Goal: Task Accomplishment & Management: Complete application form

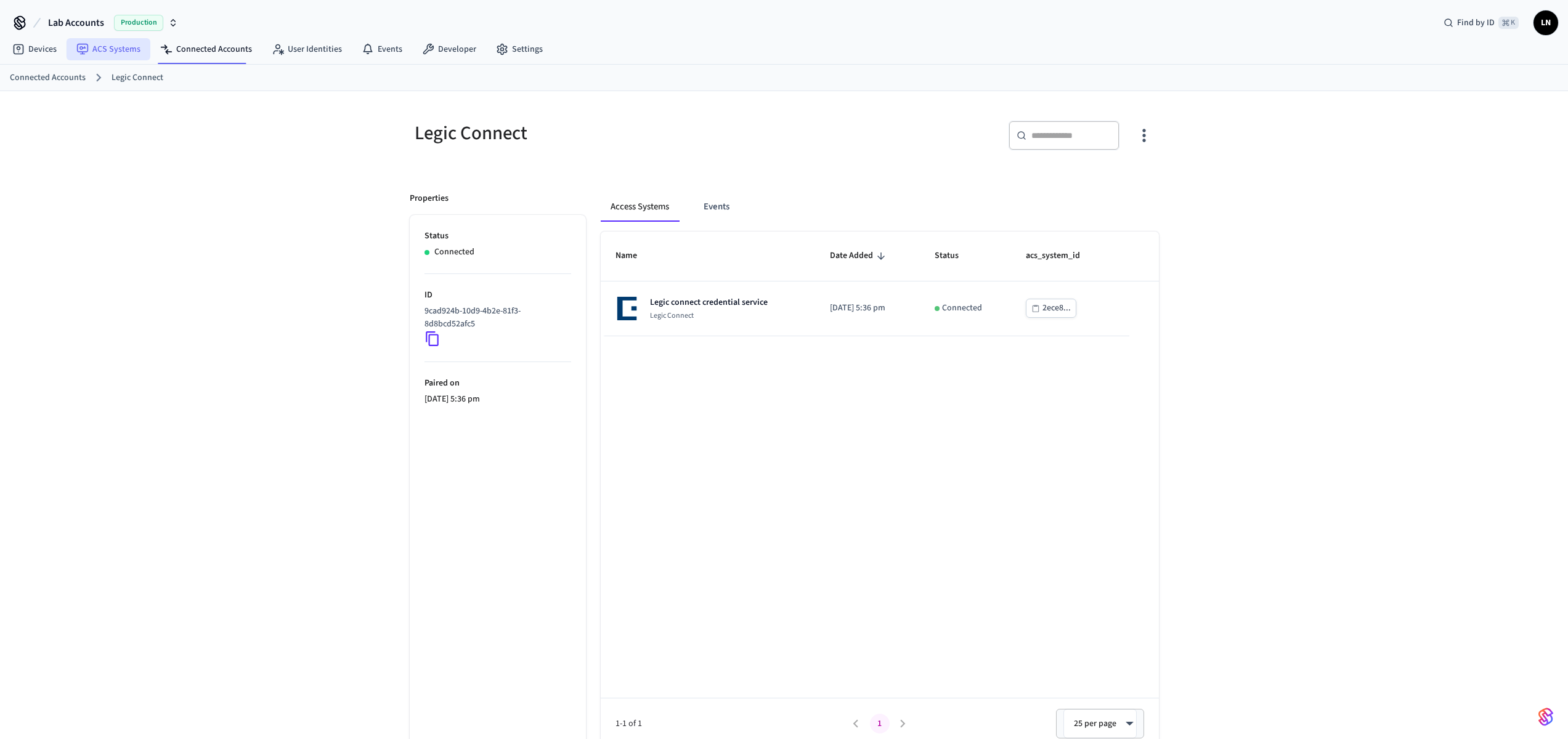
click at [111, 50] on link "ACS Systems" at bounding box center [109, 49] width 84 height 23
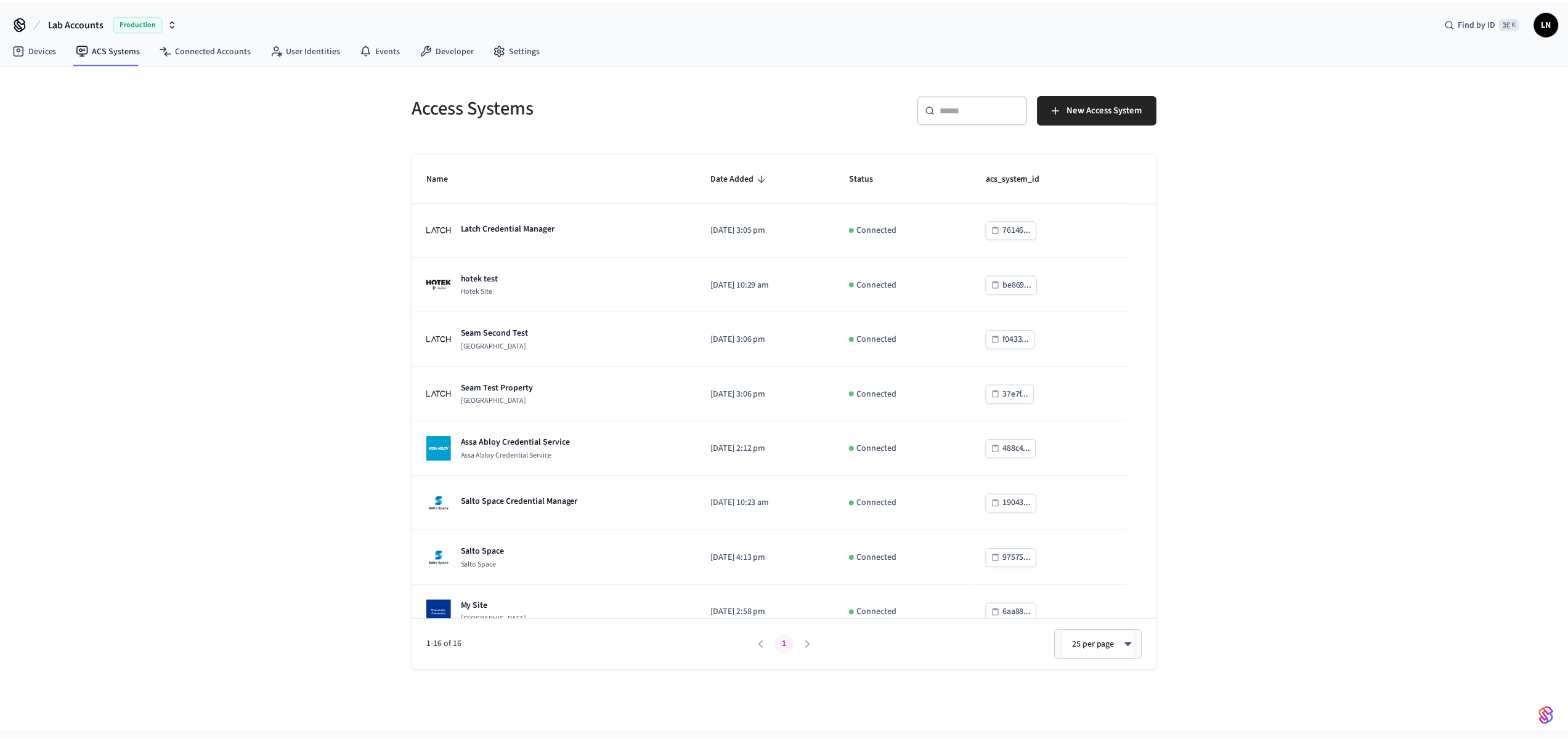
scroll to position [460, 0]
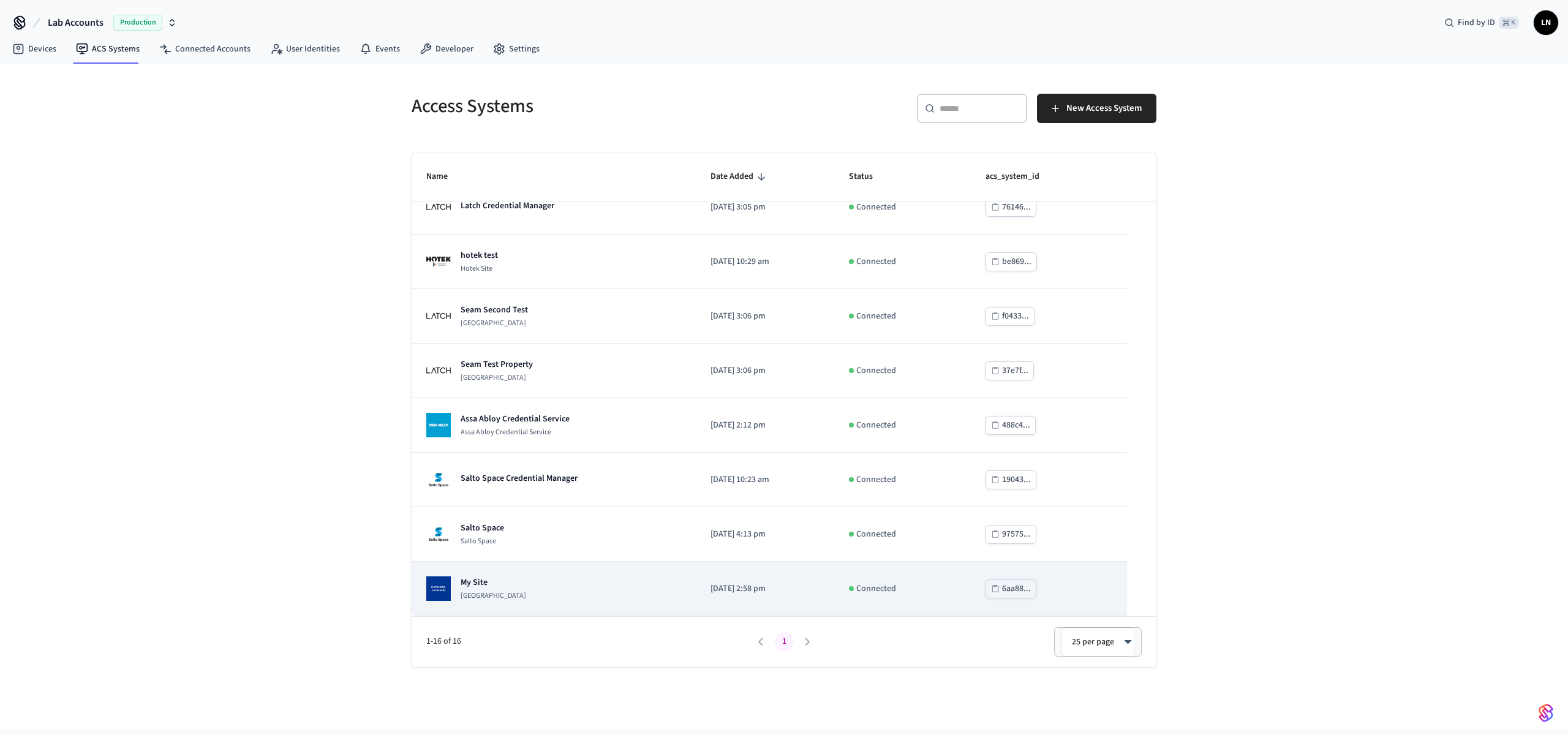
click at [578, 577] on div "My Site [GEOGRAPHIC_DATA]" at bounding box center [553, 588] width 255 height 24
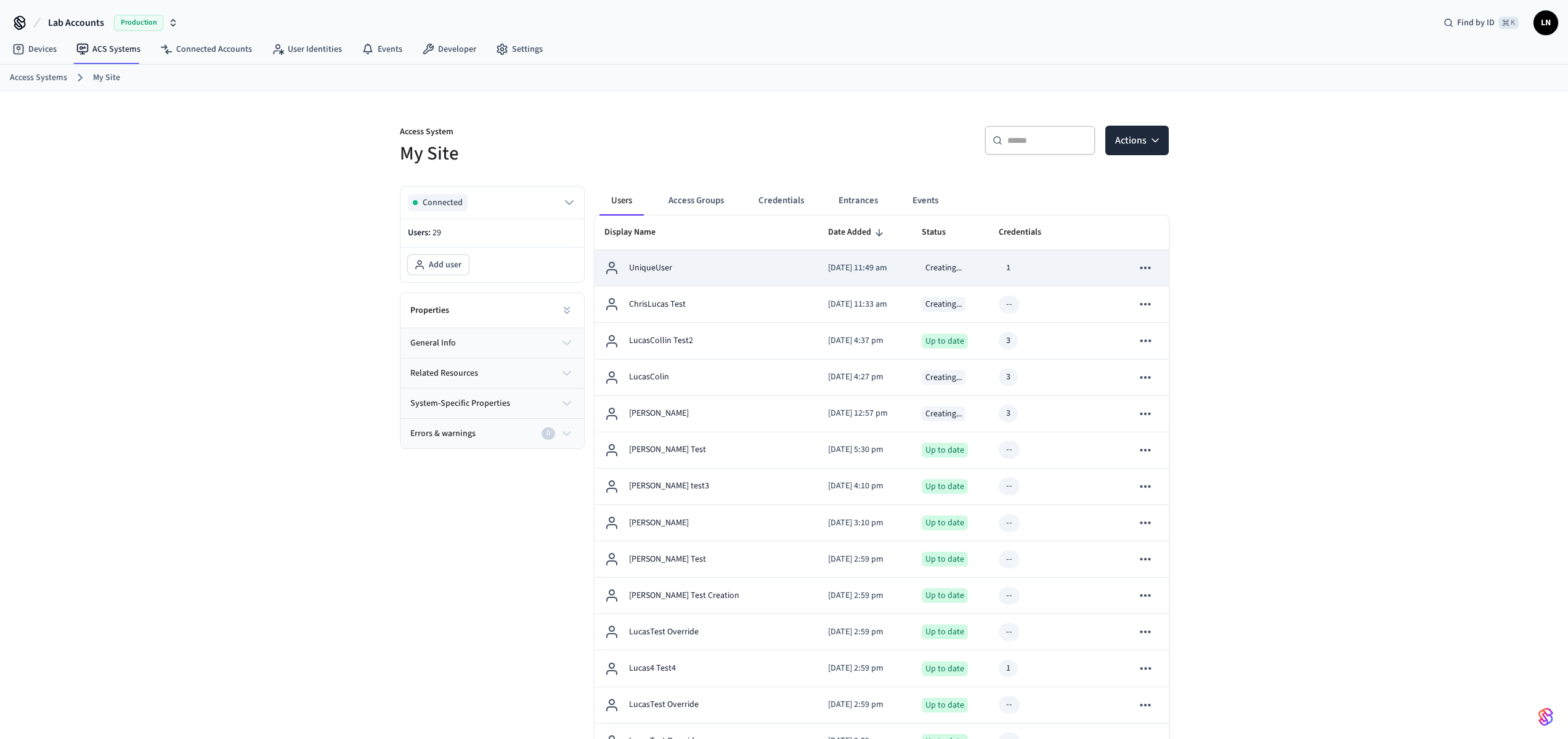
click at [747, 275] on div "UniqueUser" at bounding box center [706, 268] width 204 height 15
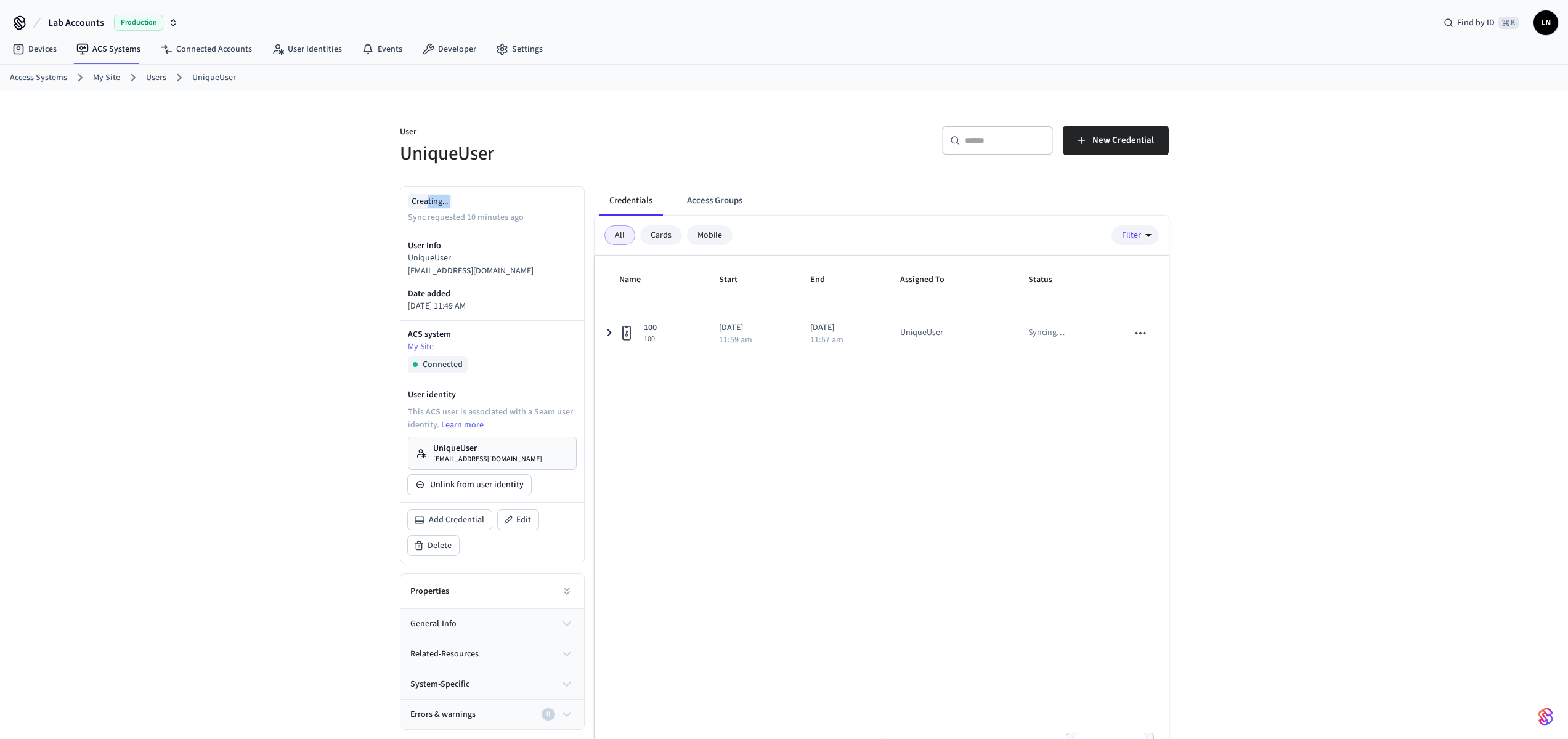
drag, startPoint x: 428, startPoint y: 202, endPoint x: 488, endPoint y: 204, distance: 60.0
click at [488, 204] on div "Creating... Sync requested 10 minutes ago" at bounding box center [492, 209] width 169 height 30
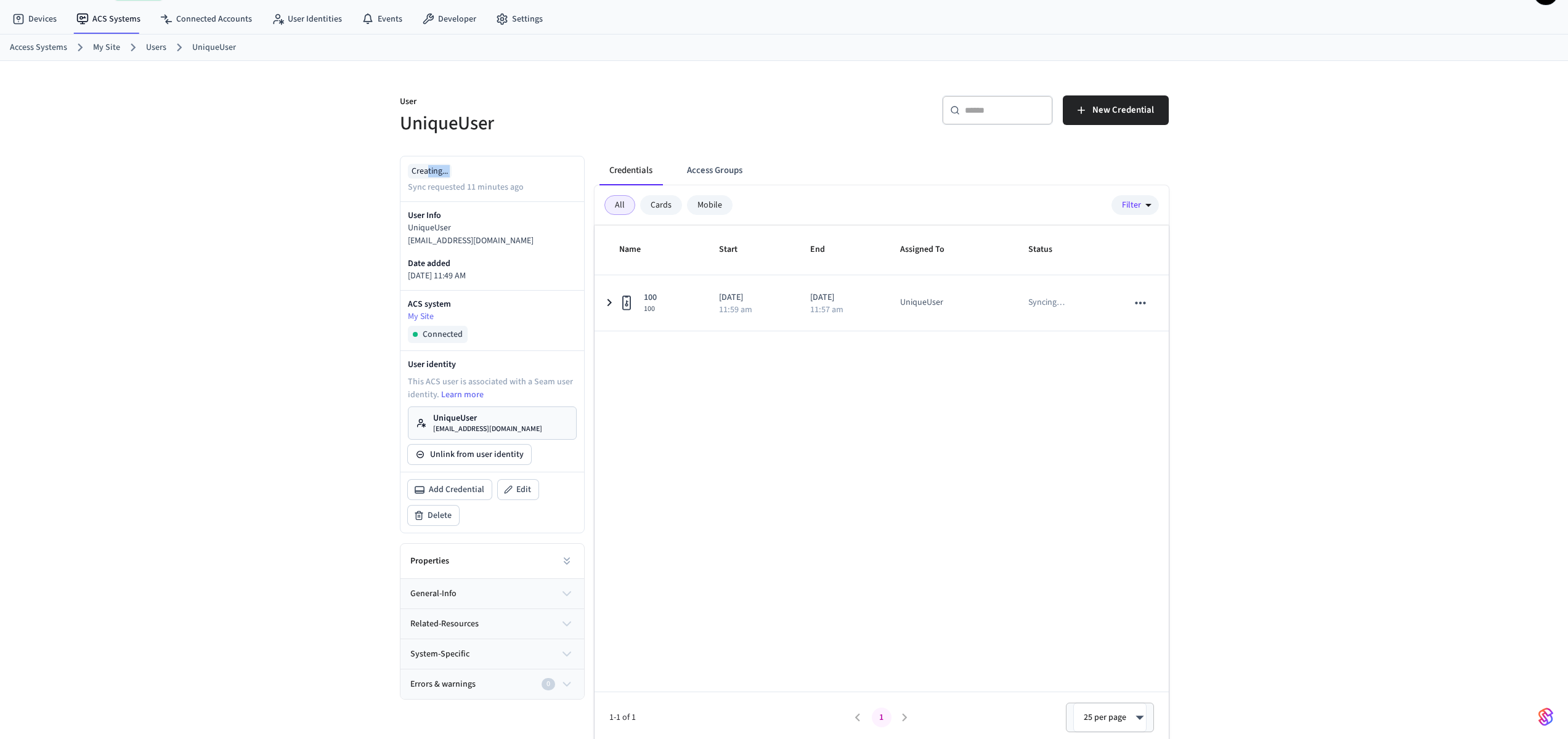
scroll to position [33, 0]
click at [573, 558] on button at bounding box center [566, 557] width 24 height 24
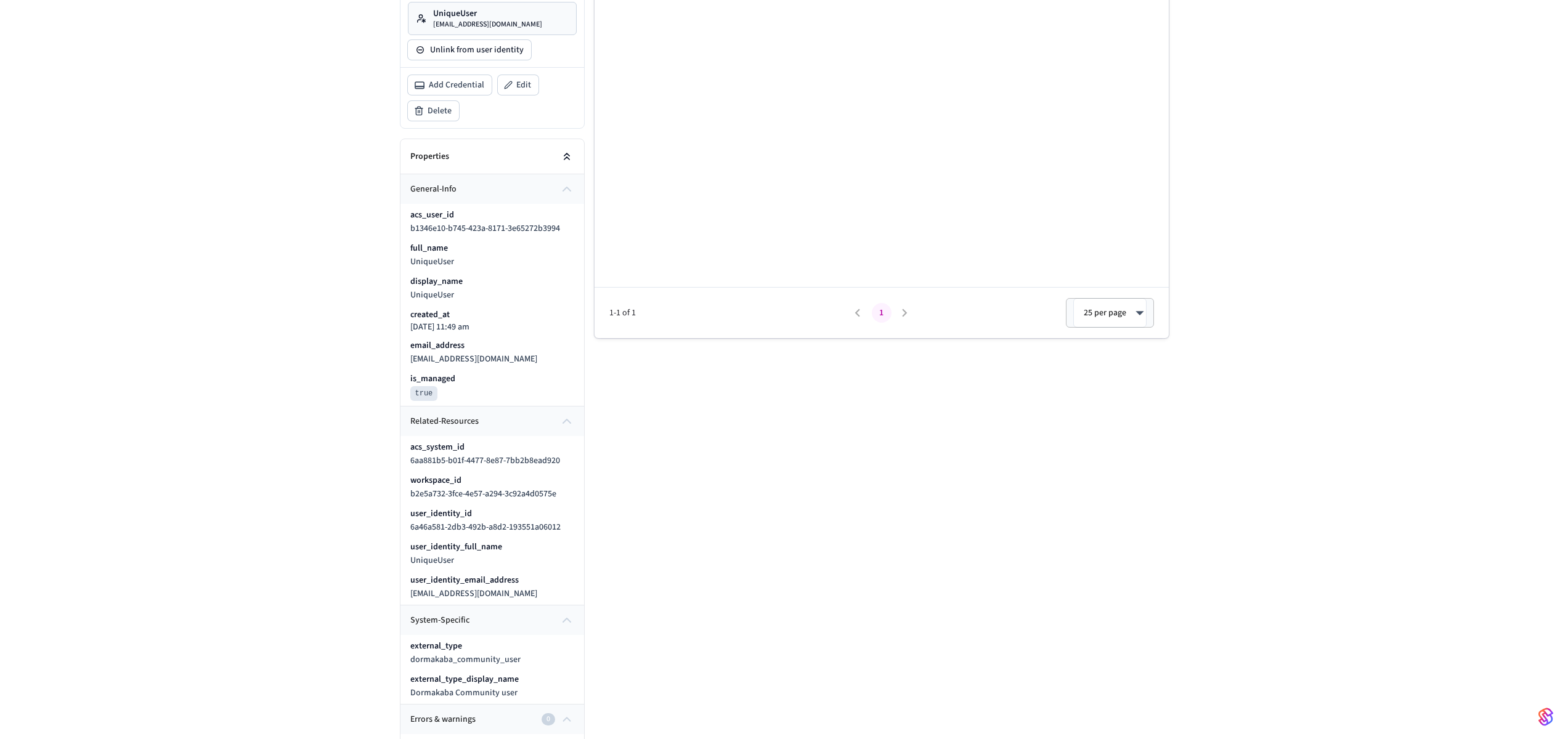
scroll to position [346, 0]
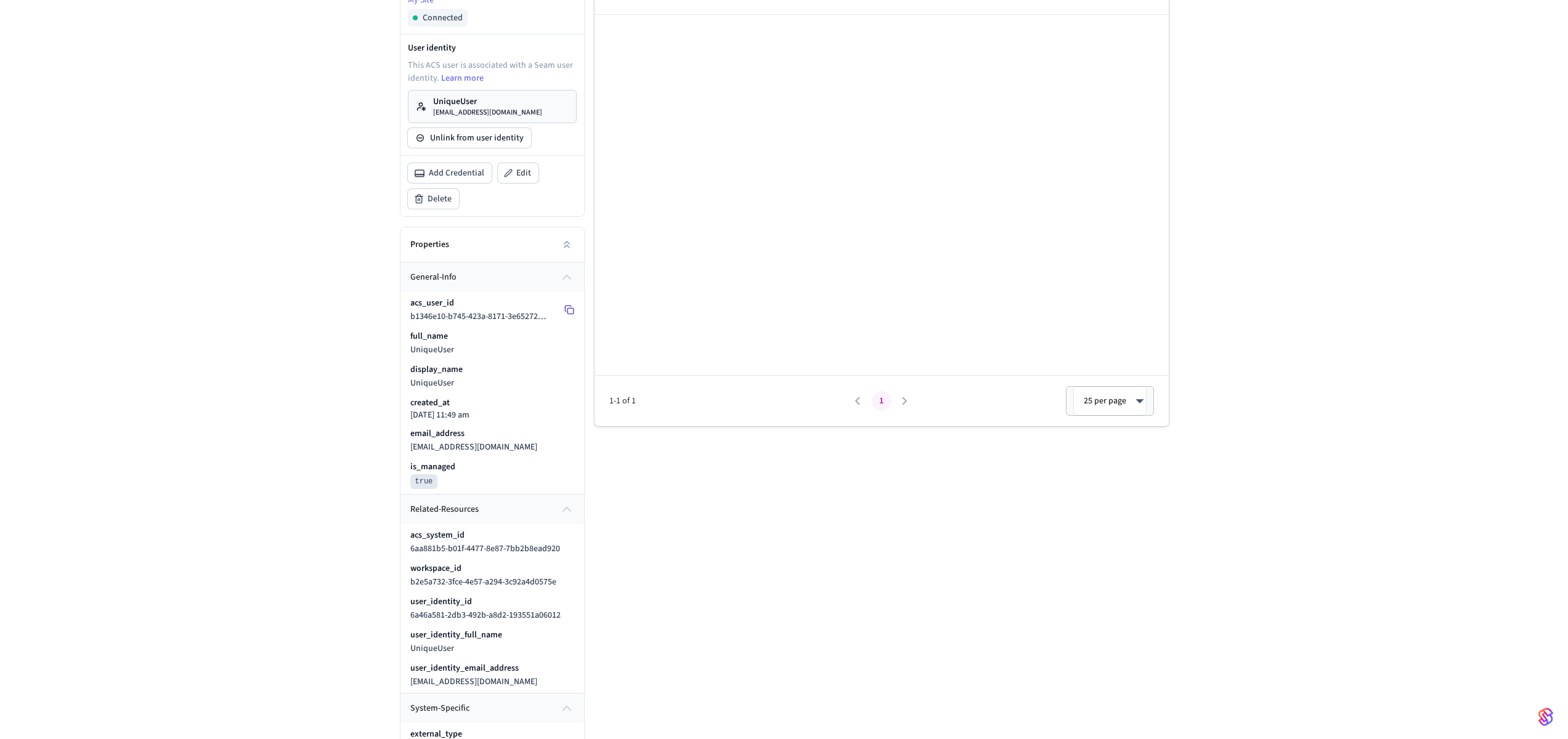
click at [566, 308] on icon at bounding box center [569, 310] width 10 height 10
click at [568, 542] on icon at bounding box center [569, 542] width 10 height 10
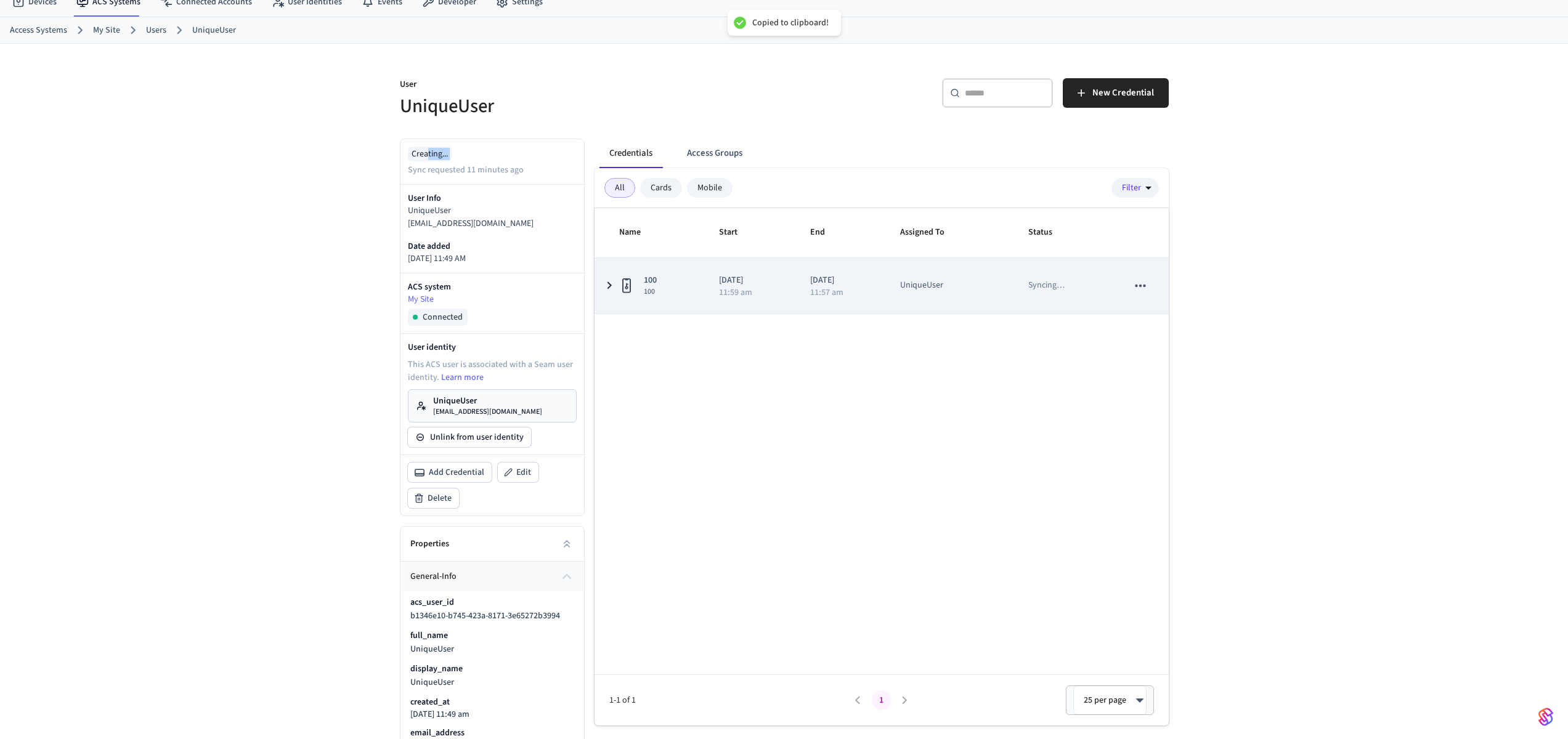
scroll to position [0, 0]
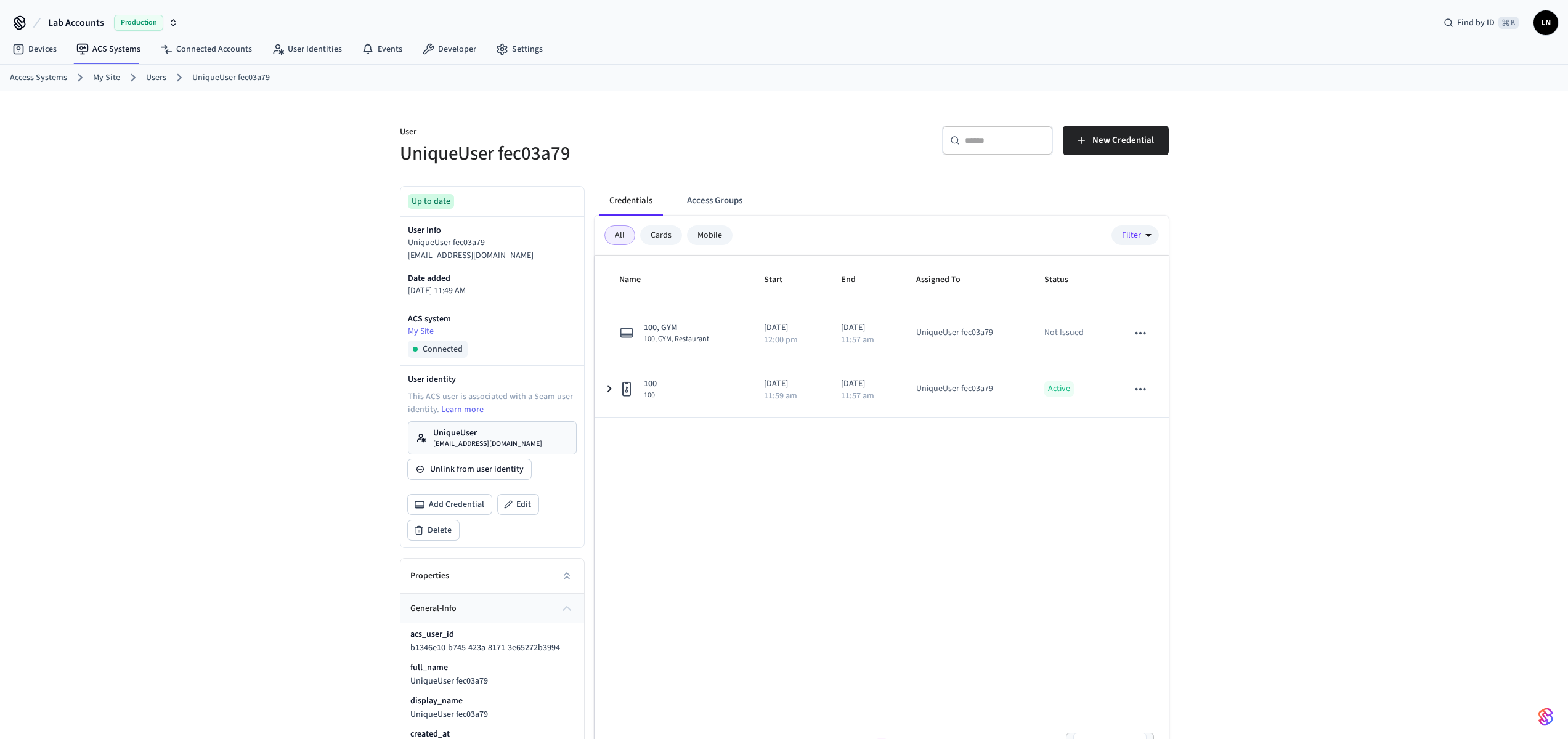
click at [930, 454] on div "Name Start End Assigned To Status 100, GYM 100, GYM, Restaurant [DATE] 12:00 pm…" at bounding box center [881, 515] width 574 height 517
click at [277, 38] on link "User Identities" at bounding box center [306, 49] width 90 height 23
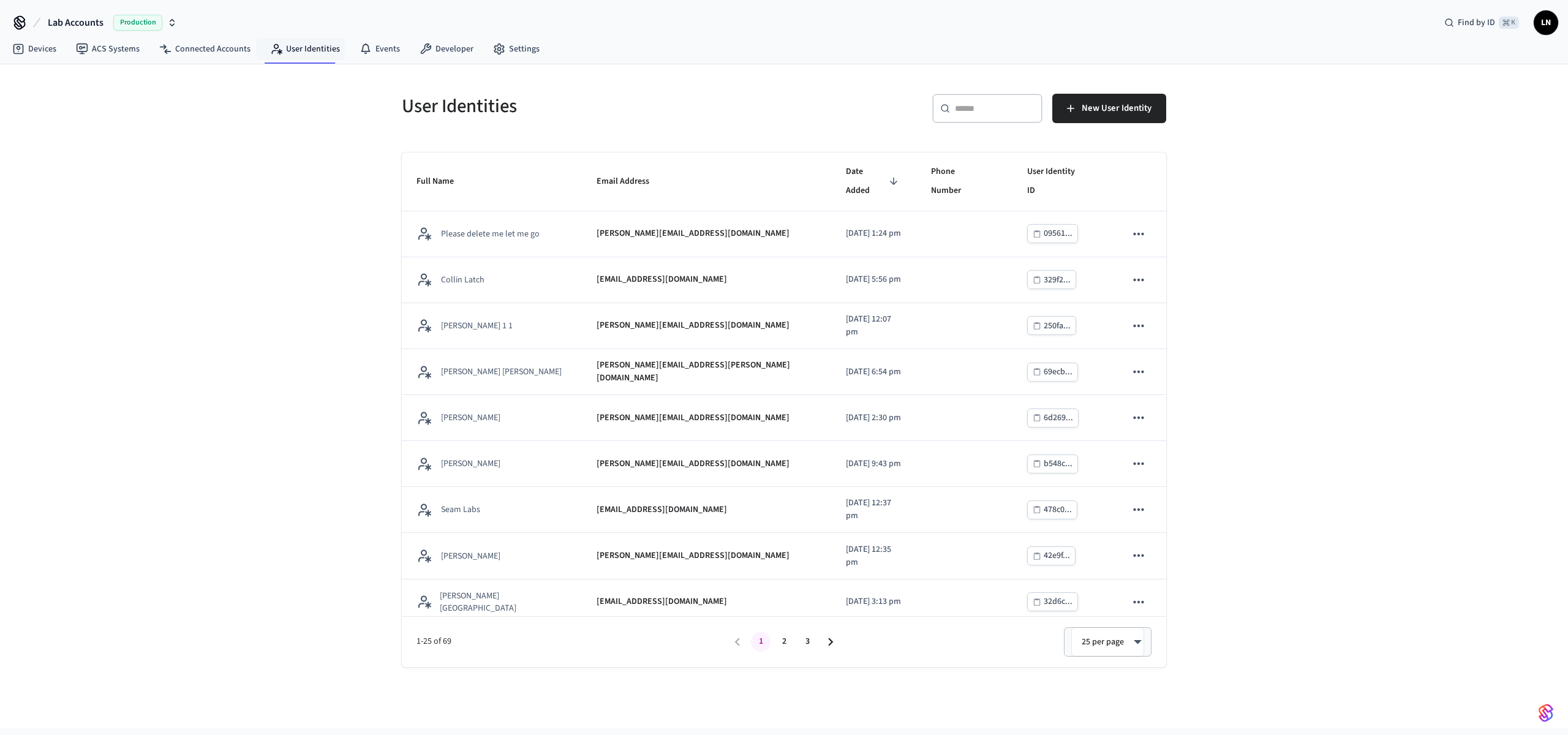
click at [1351, 421] on div "User Identities ​ ​ New User Identity Full Name Email Address Date Added Phone …" at bounding box center [784, 396] width 1568 height 664
click at [1111, 99] on button "New User Identity" at bounding box center [1109, 108] width 114 height 29
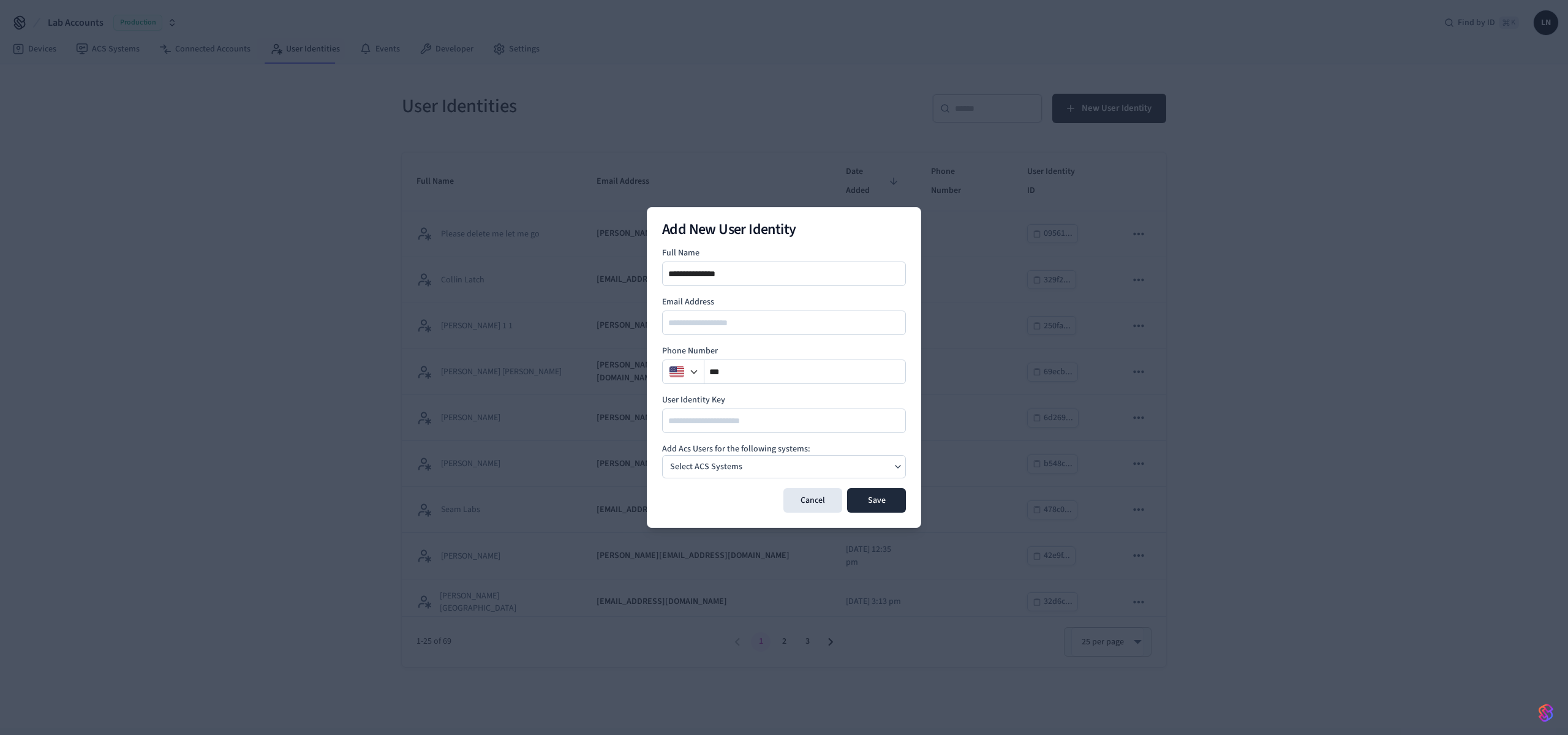
type input "**********"
click at [767, 324] on input "email" at bounding box center [784, 323] width 243 height 15
type input "**********"
click at [762, 476] on div "Select ACS Systems" at bounding box center [784, 467] width 244 height 23
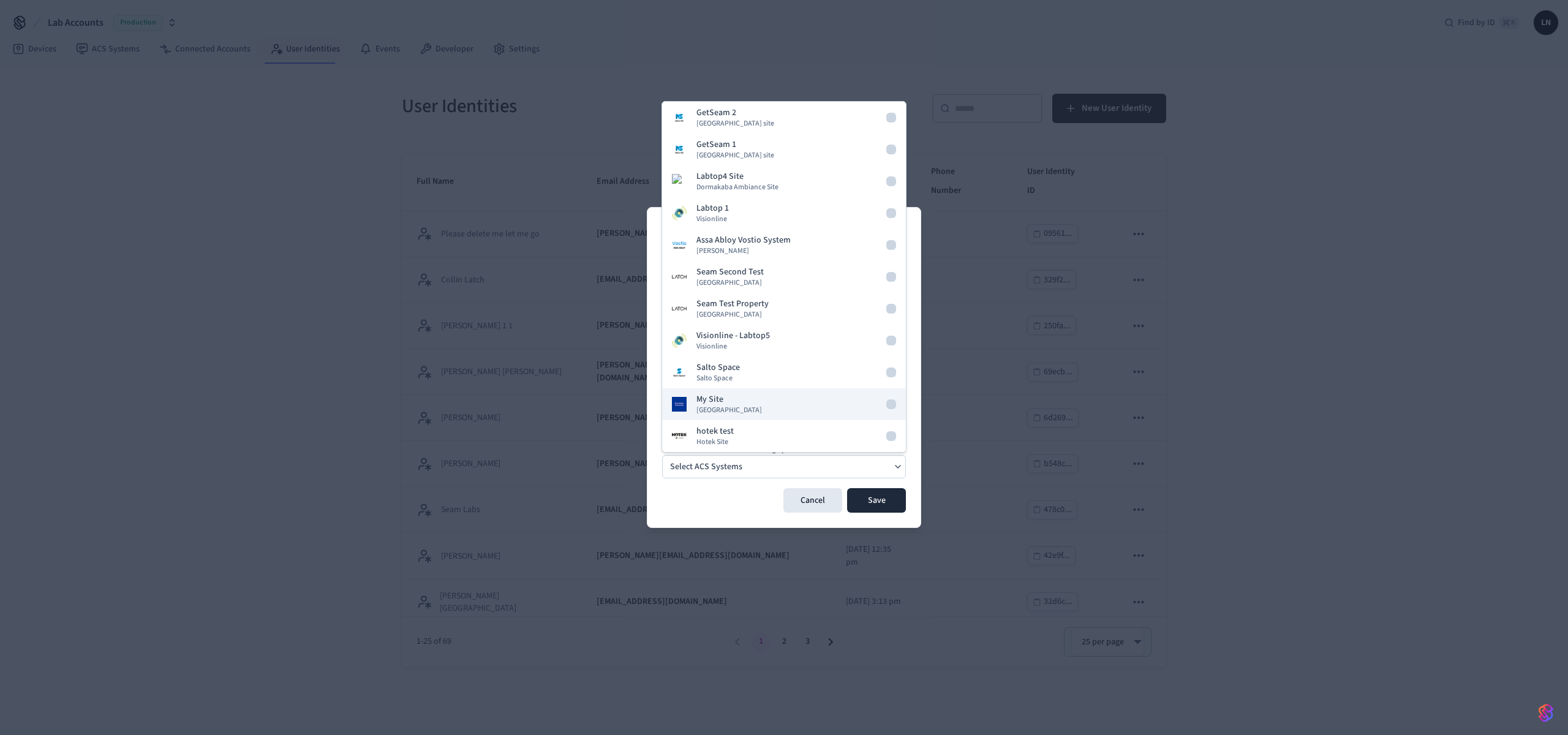
click at [744, 397] on div "My Site [GEOGRAPHIC_DATA]" at bounding box center [729, 405] width 66 height 22
click at [883, 499] on button "Save" at bounding box center [876, 500] width 59 height 24
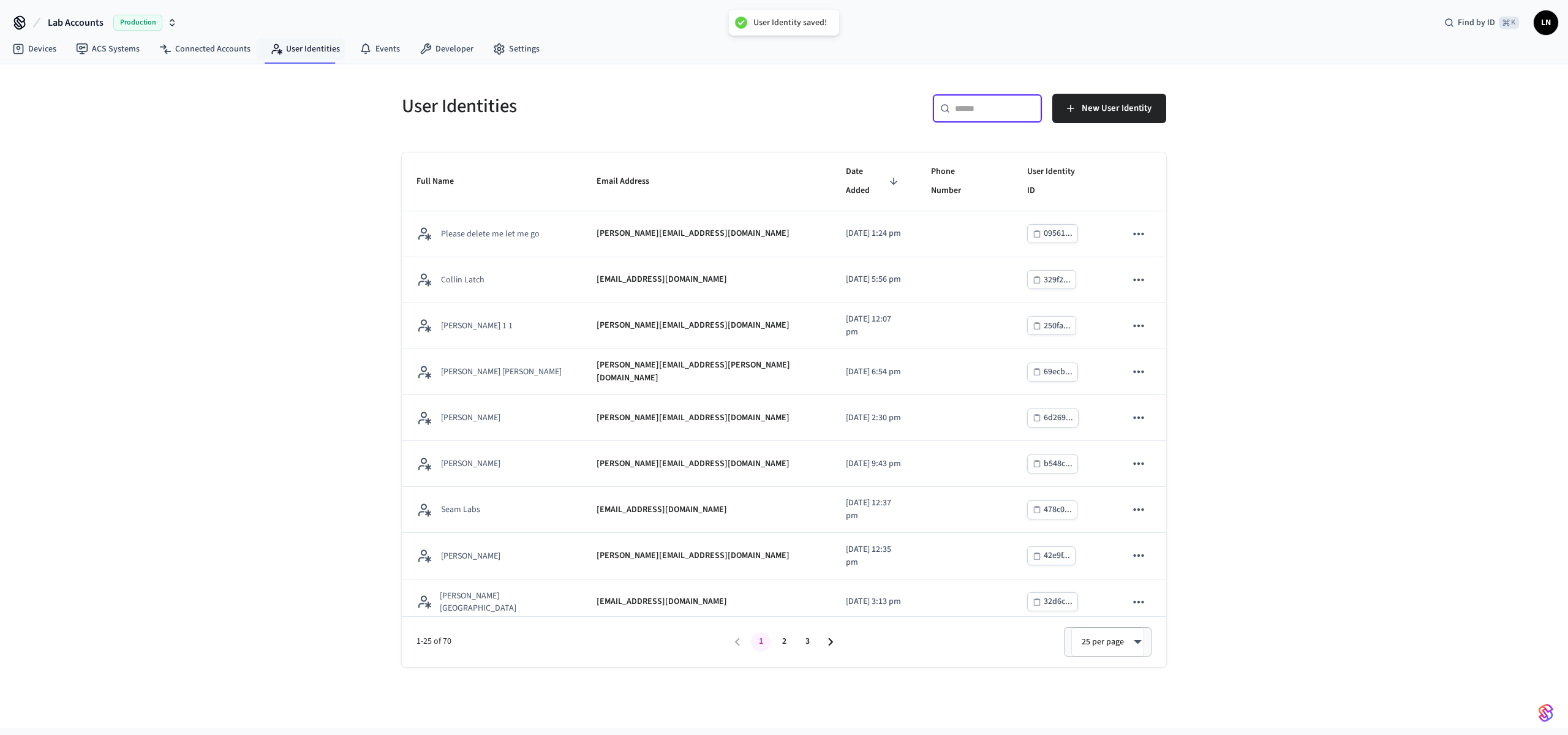
click at [973, 110] on input "text" at bounding box center [995, 108] width 80 height 12
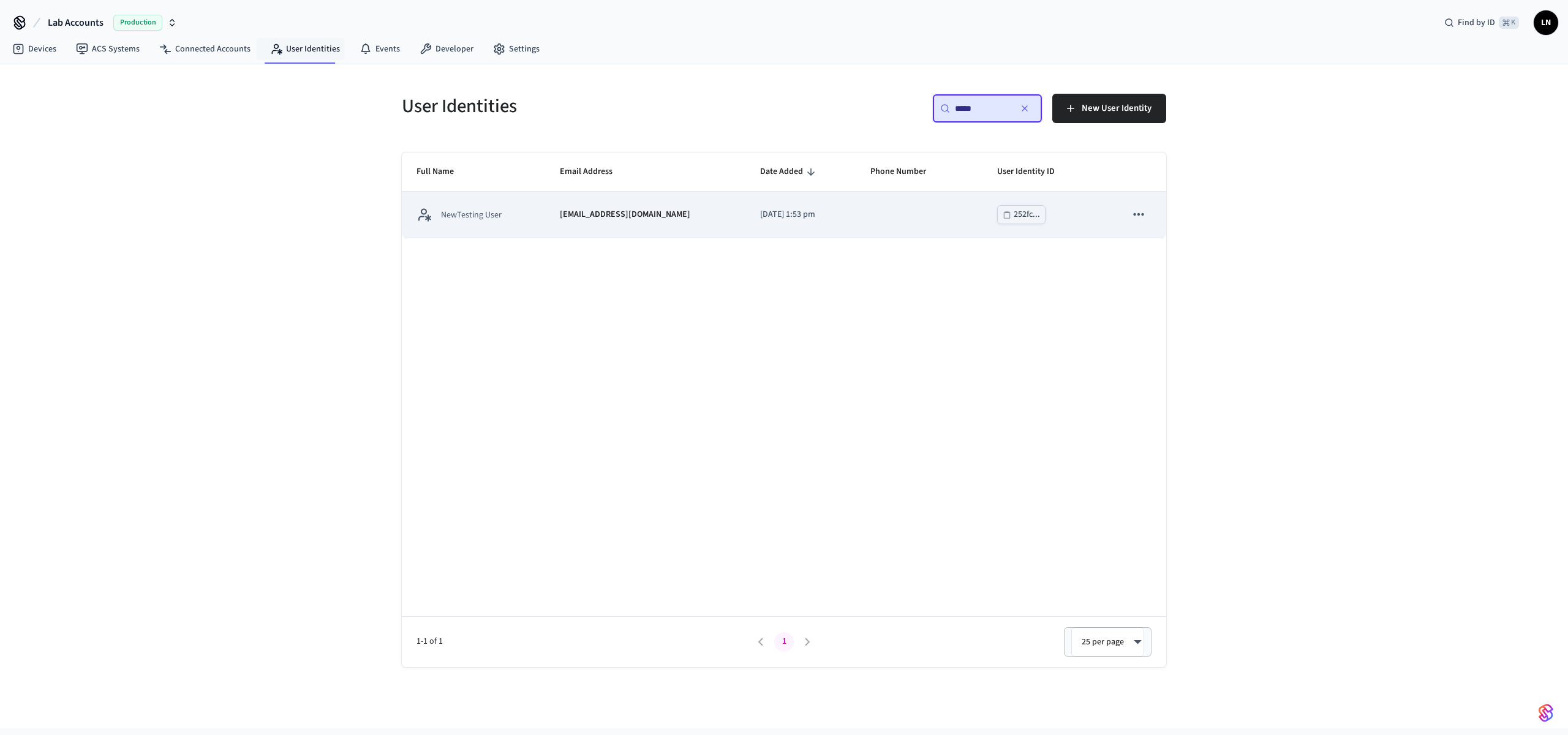
type input "*****"
click at [679, 219] on div "[EMAIL_ADDRESS][DOMAIN_NAME]" at bounding box center [645, 214] width 171 height 12
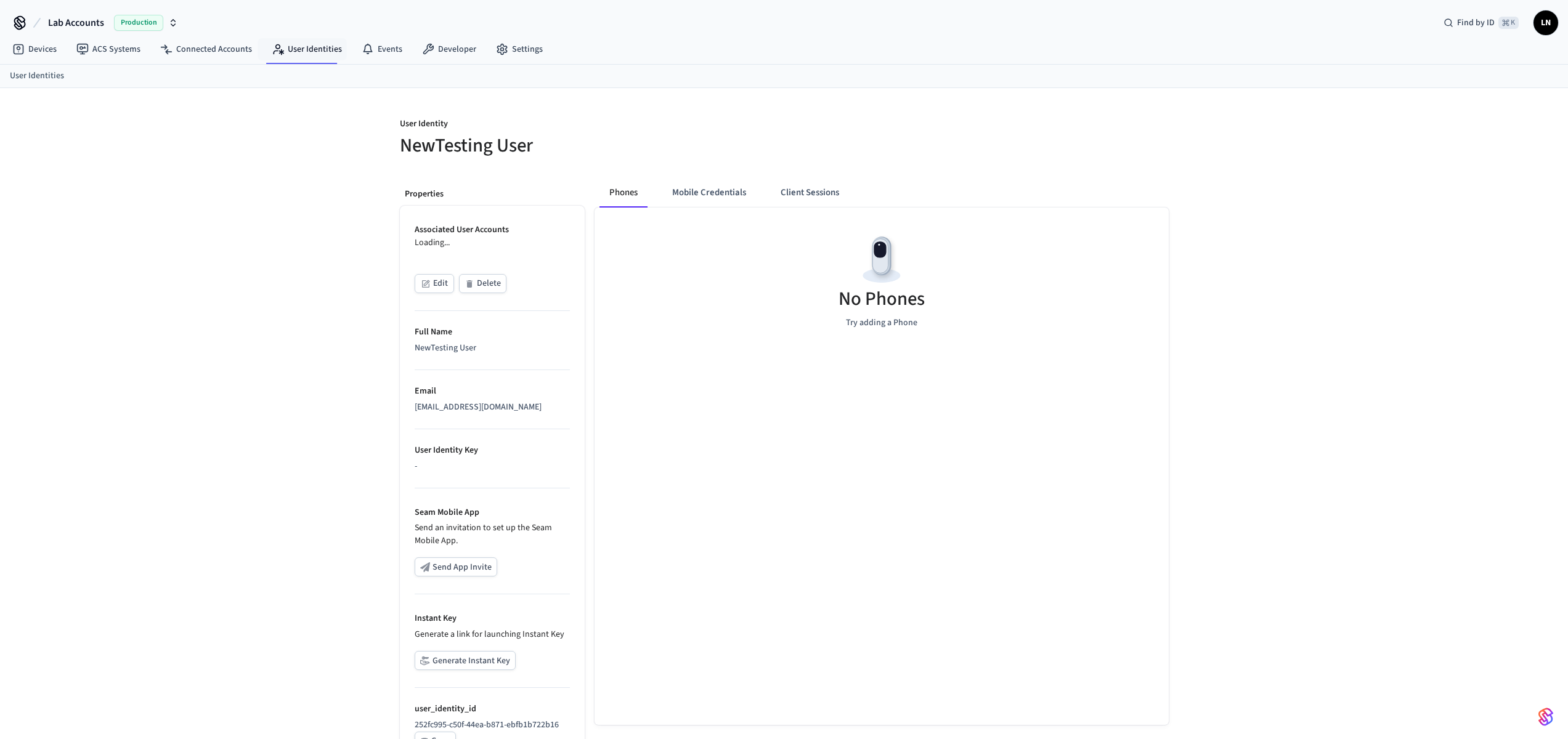
click at [809, 195] on button "Client Sessions" at bounding box center [809, 192] width 78 height 29
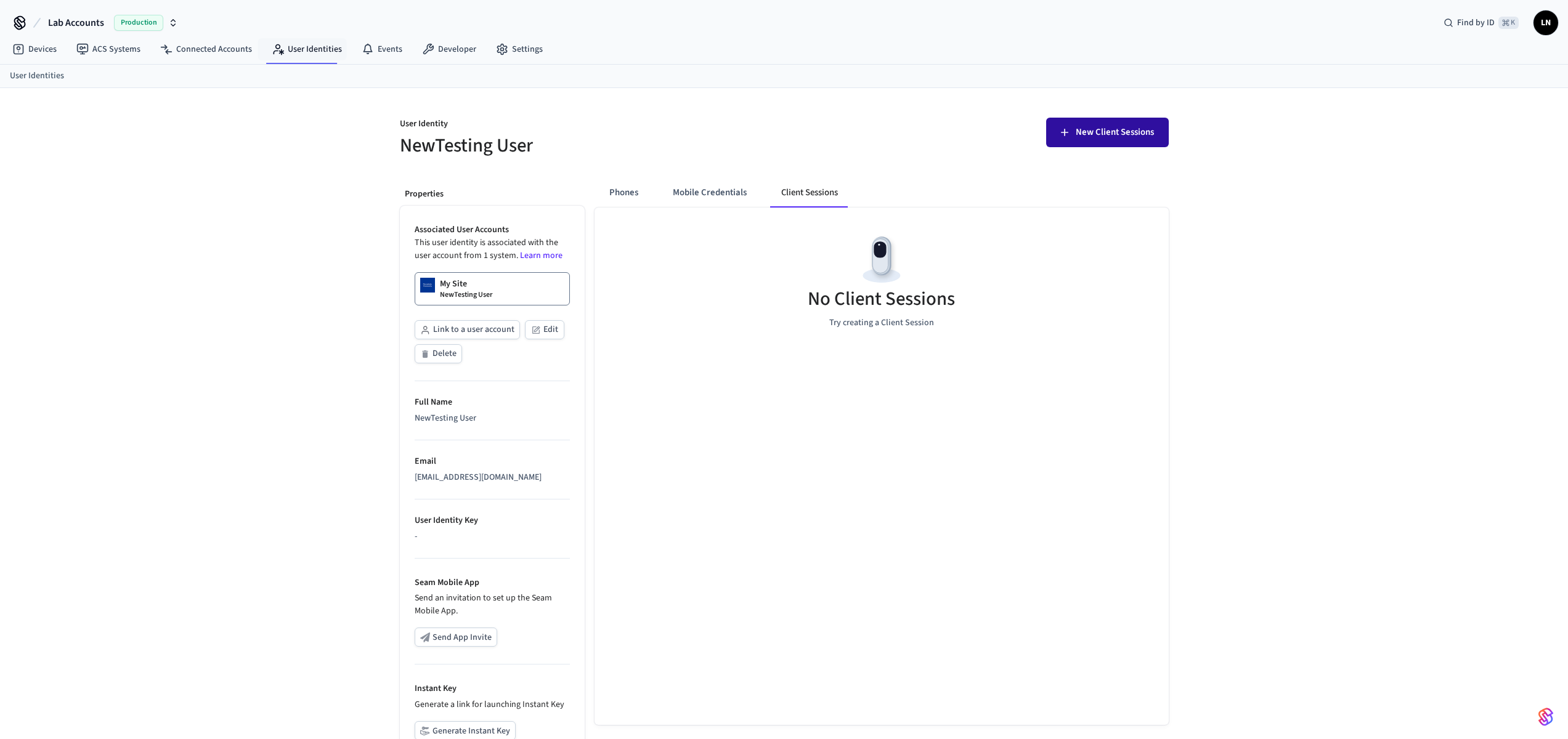
click at [1148, 132] on span "New Client Sessions" at bounding box center [1114, 132] width 78 height 16
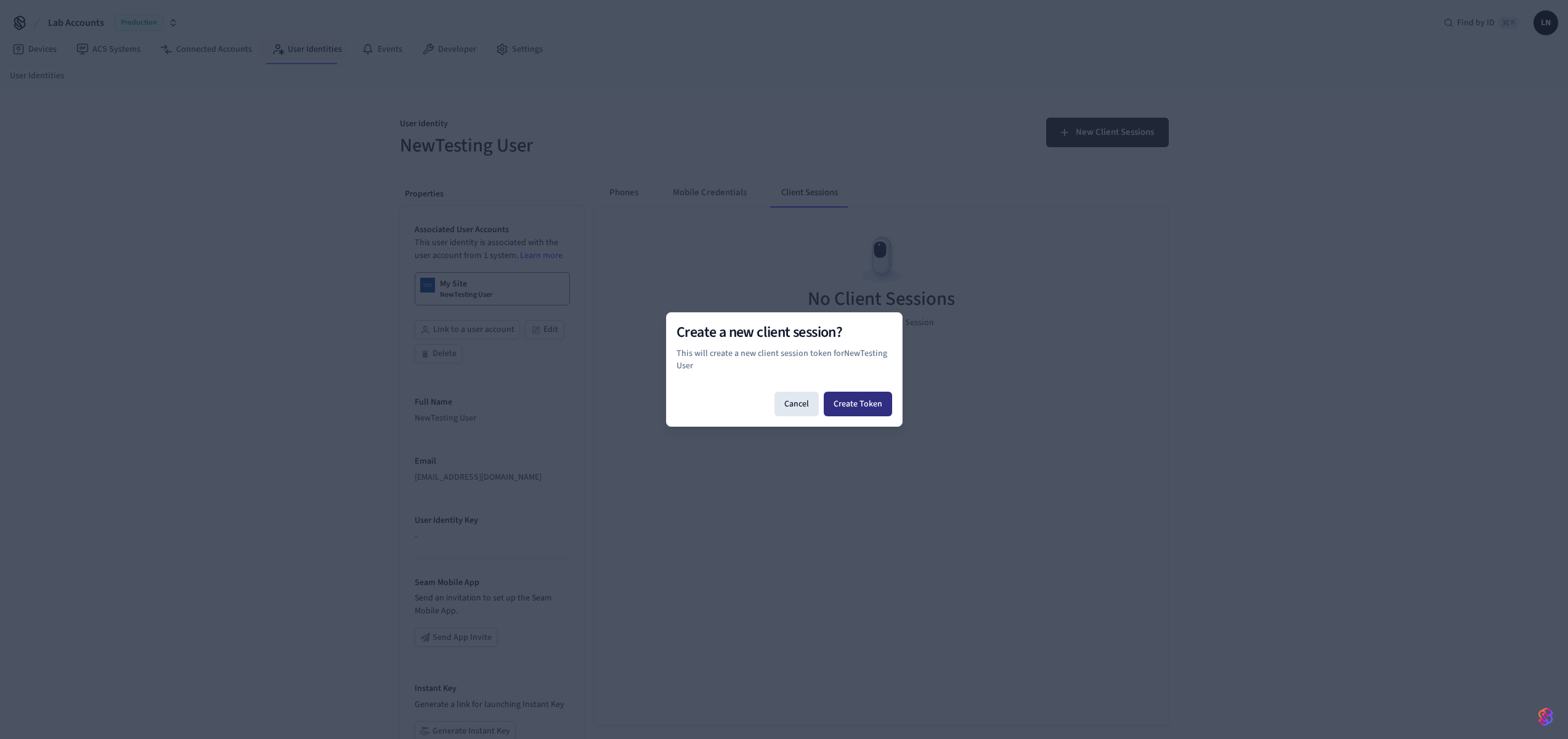
click at [871, 414] on button "Create Token" at bounding box center [858, 403] width 69 height 24
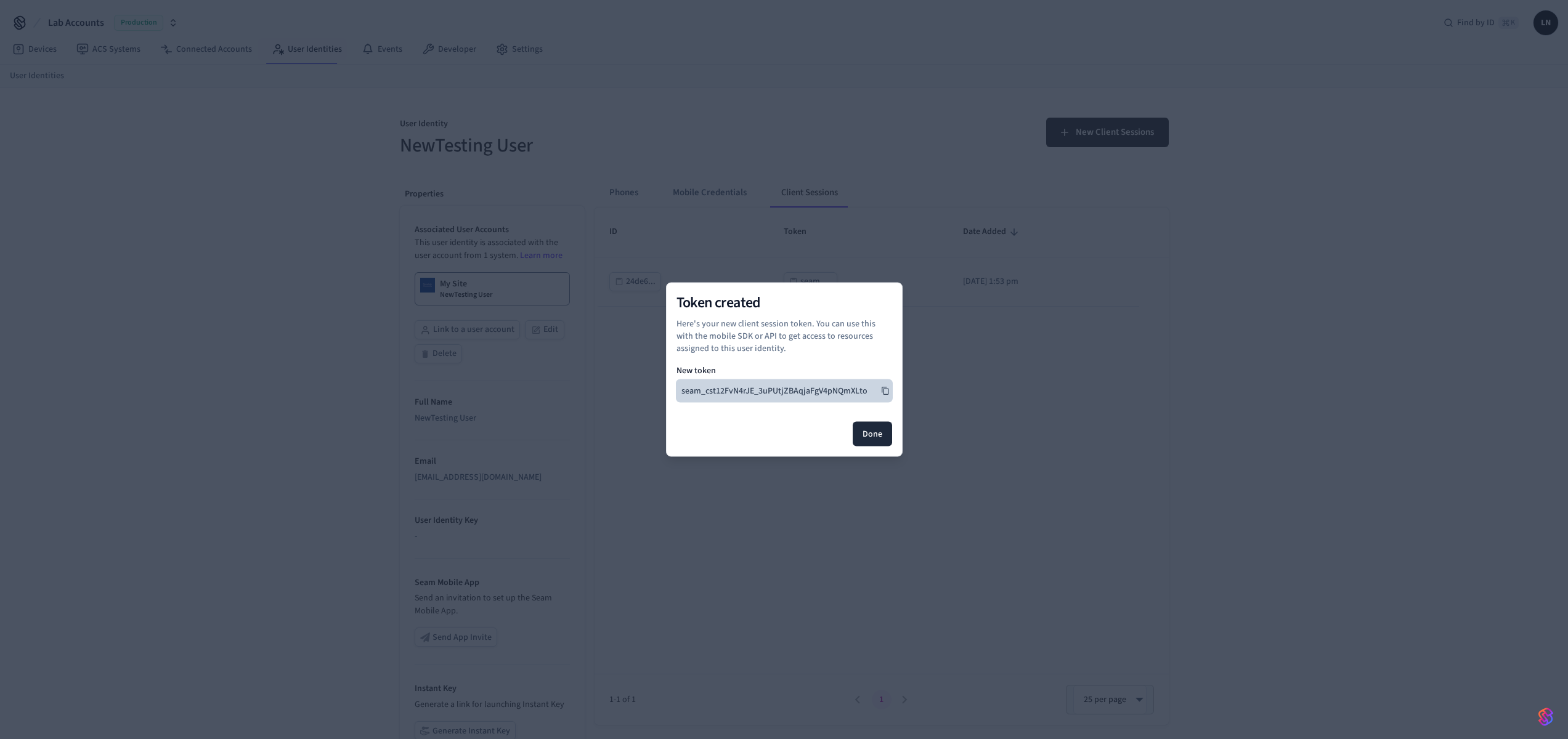
click at [883, 391] on icon at bounding box center [884, 391] width 7 height 8
click at [872, 438] on button "Done" at bounding box center [872, 434] width 39 height 24
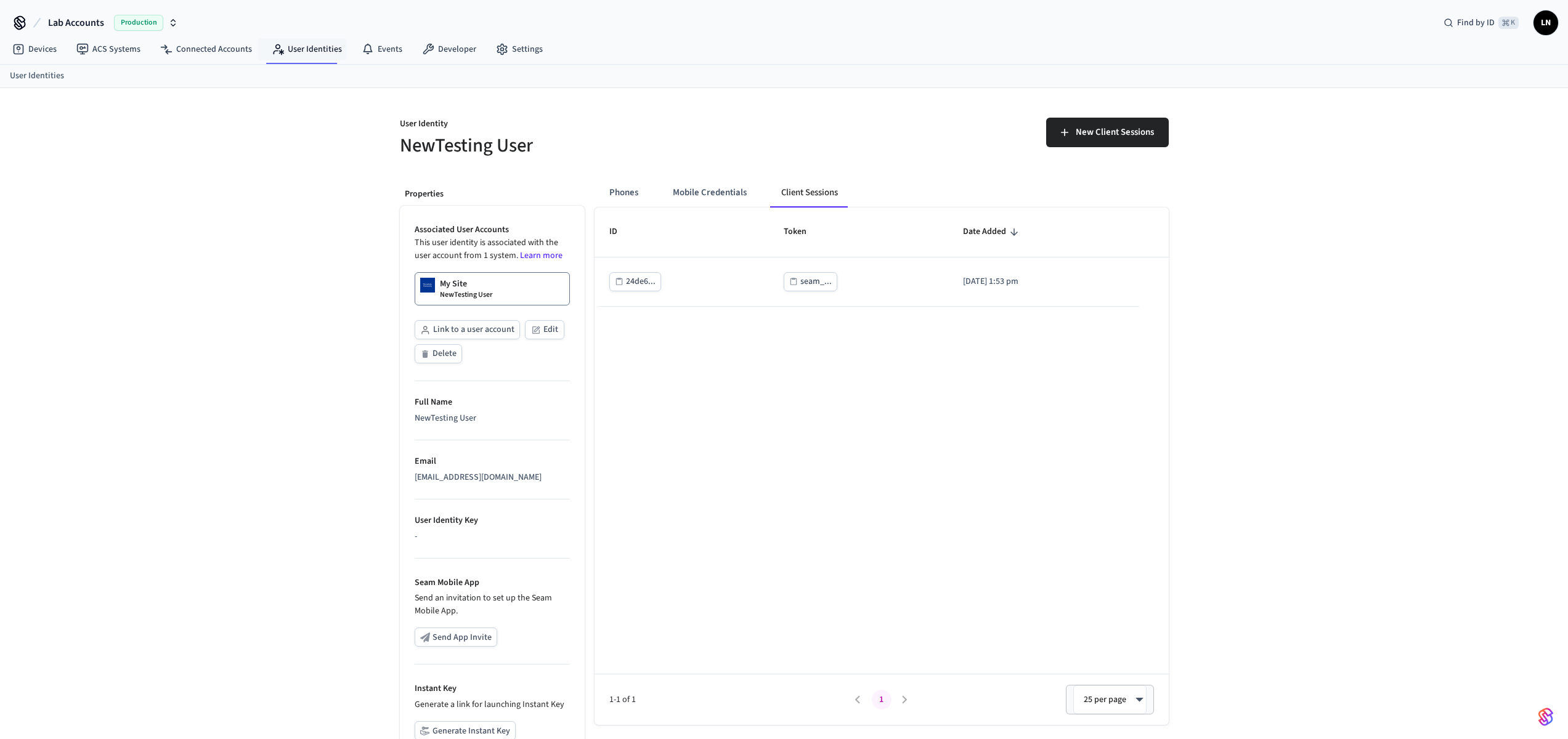
click at [1258, 387] on div "User Identity NewTesting User New Client Sessions Properties Associated User Ac…" at bounding box center [784, 462] width 1568 height 748
click at [696, 192] on button "Mobile Credentials" at bounding box center [710, 192] width 94 height 29
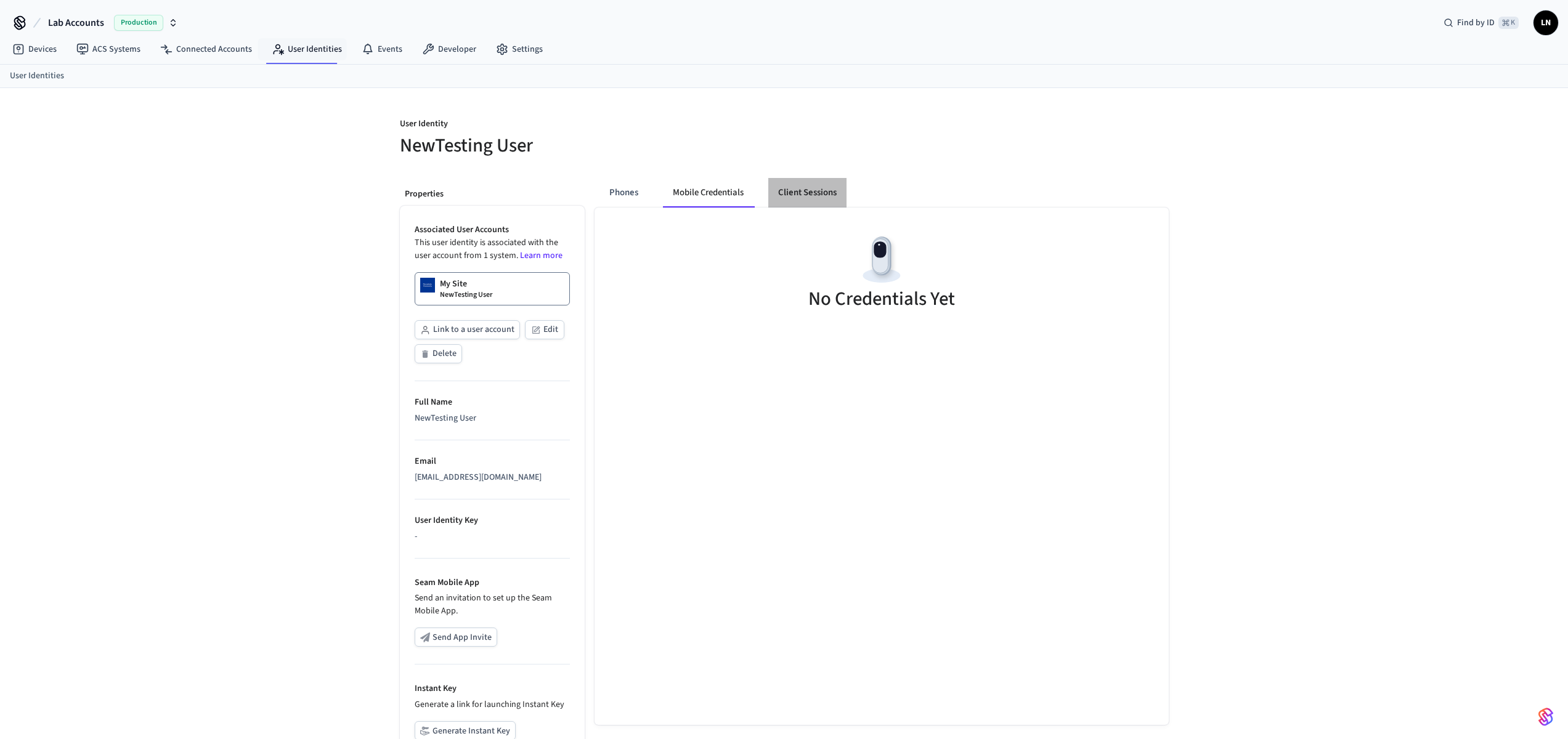
click at [838, 196] on button "Client Sessions" at bounding box center [807, 192] width 78 height 29
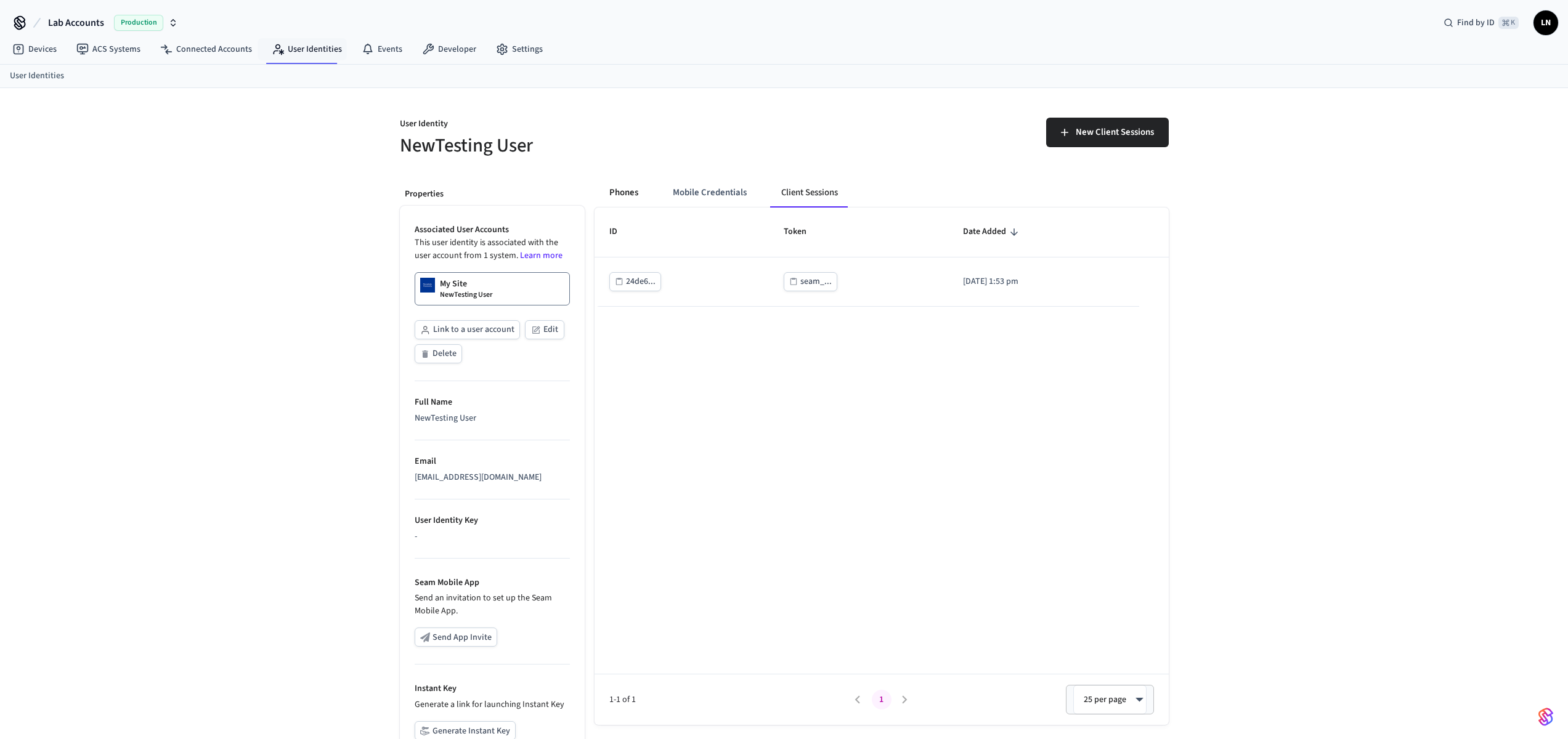
click at [638, 188] on button "Phones" at bounding box center [623, 192] width 49 height 29
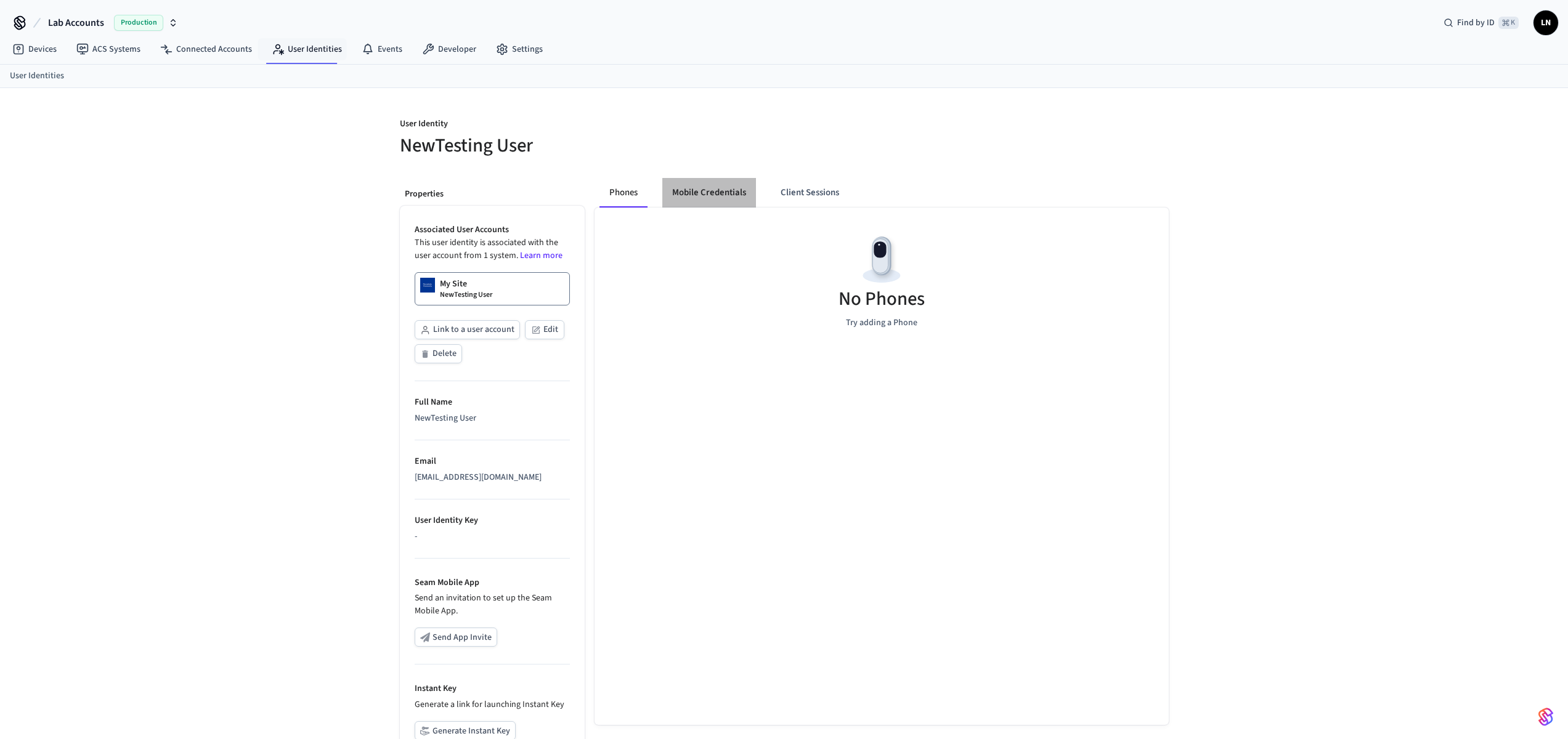
click at [724, 190] on button "Mobile Credentials" at bounding box center [709, 192] width 94 height 29
click at [790, 187] on button "Client Sessions" at bounding box center [807, 192] width 78 height 29
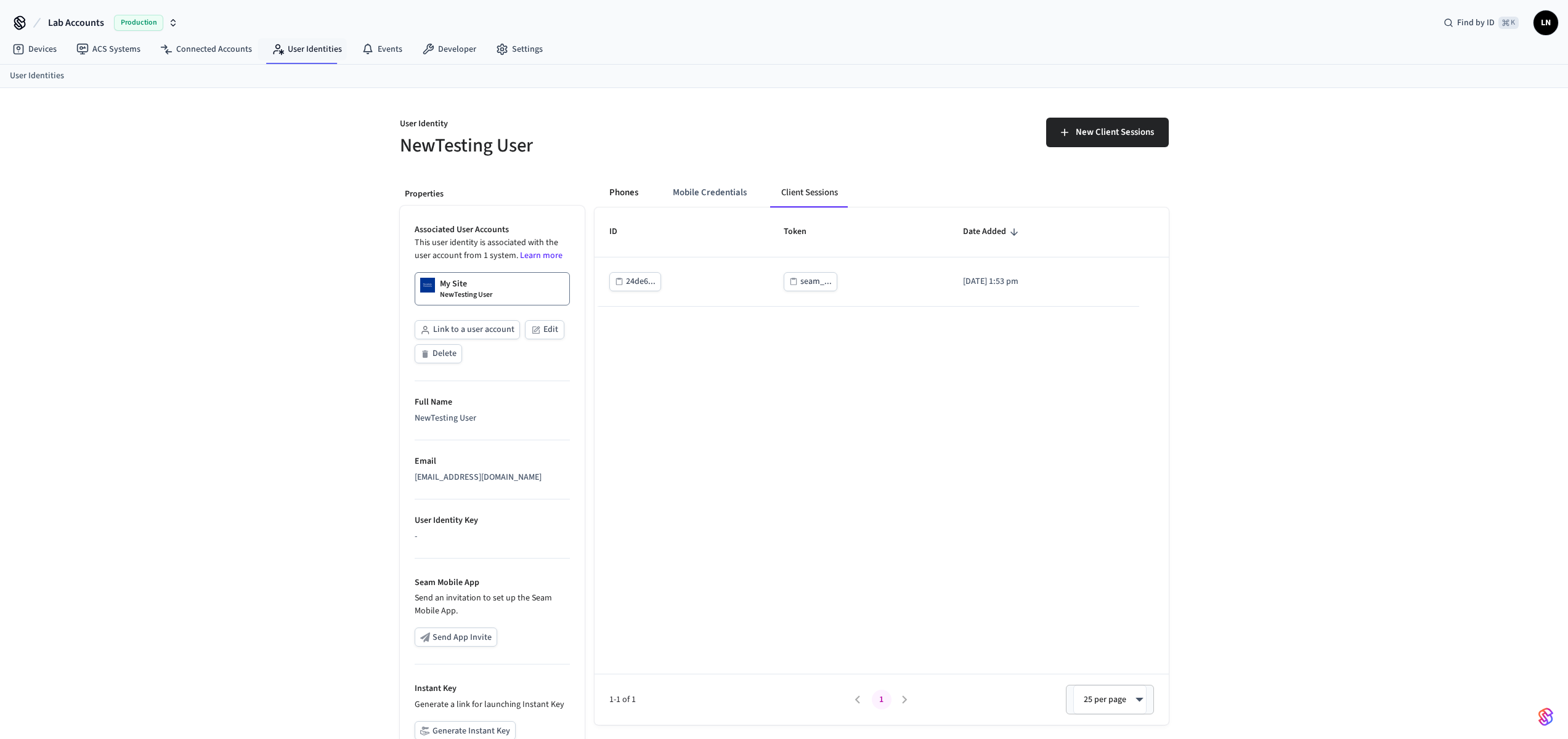
click at [616, 195] on button "Phones" at bounding box center [623, 192] width 49 height 29
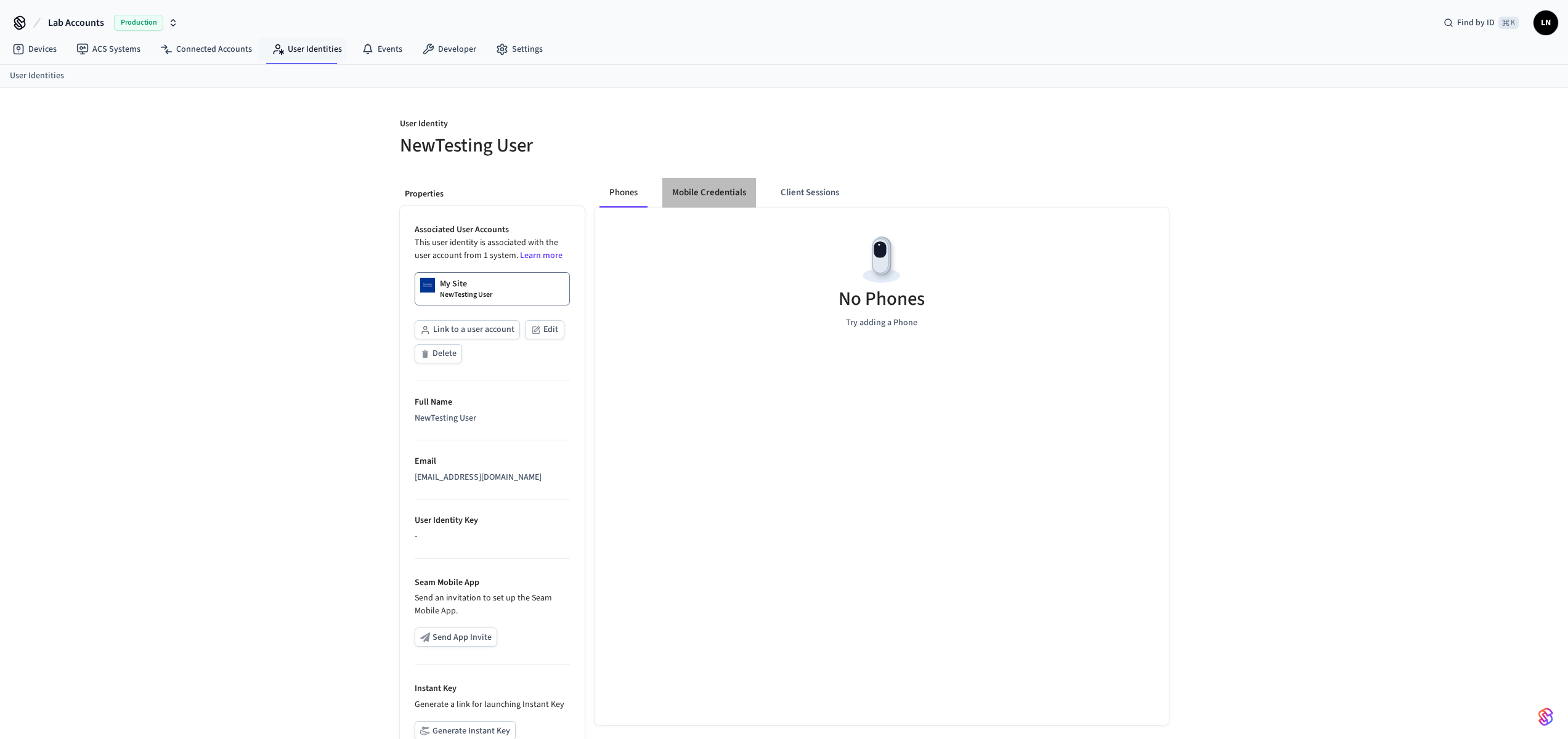
click at [690, 192] on button "Mobile Credentials" at bounding box center [709, 192] width 94 height 29
click at [811, 192] on button "Client Sessions" at bounding box center [807, 192] width 78 height 29
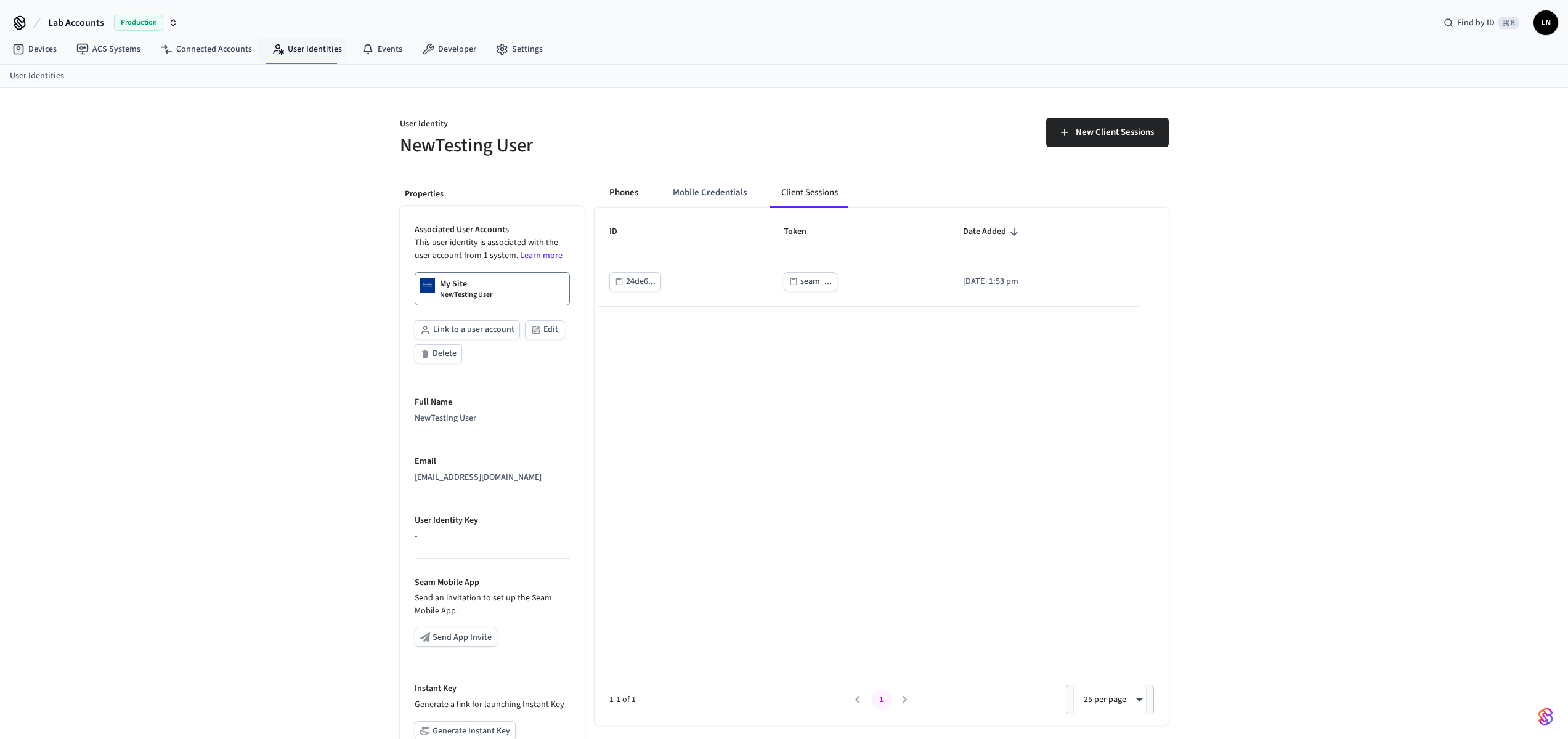
click at [628, 192] on button "Phones" at bounding box center [623, 192] width 49 height 29
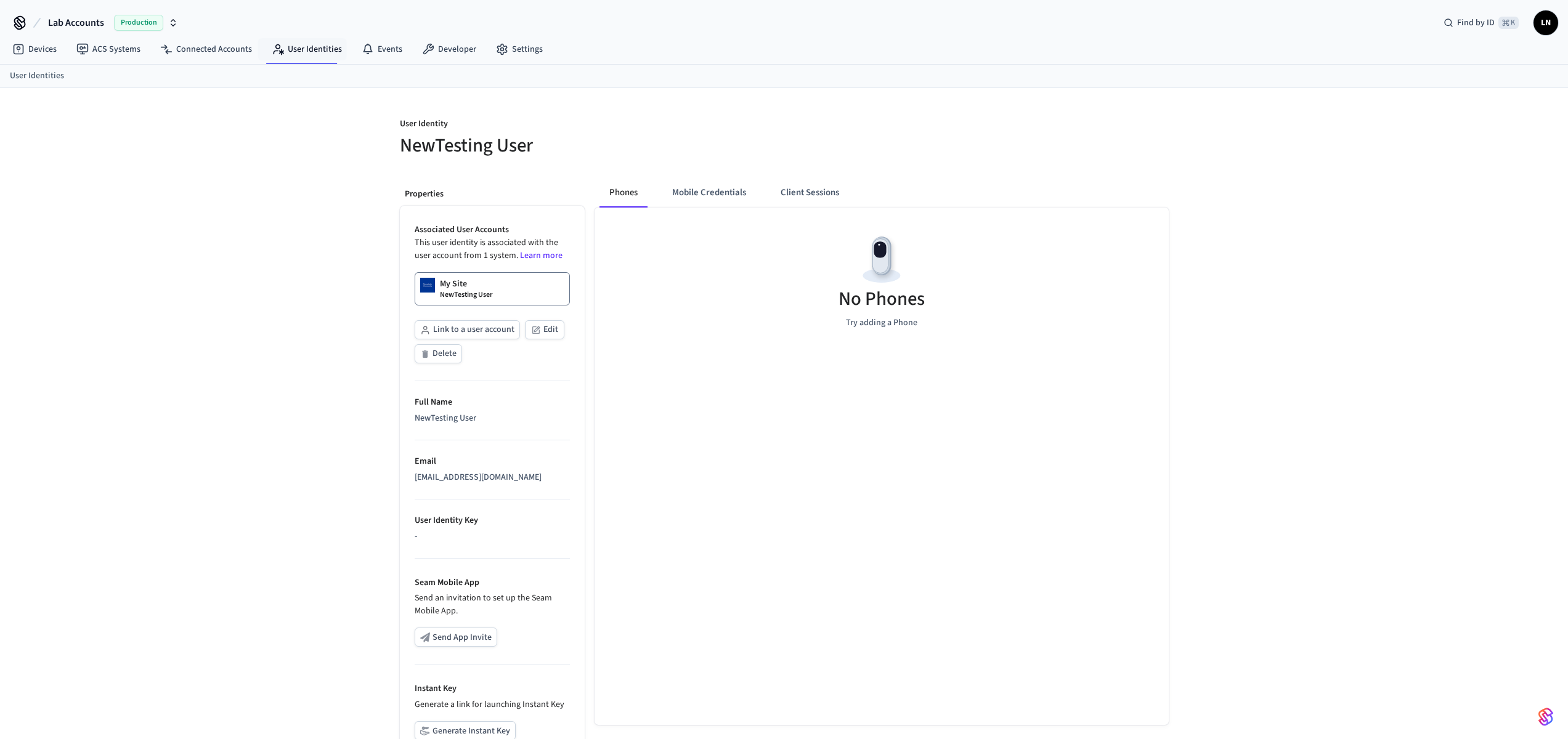
click at [638, 191] on button "Phones" at bounding box center [623, 192] width 48 height 29
click at [807, 188] on button "Client Sessions" at bounding box center [809, 192] width 78 height 29
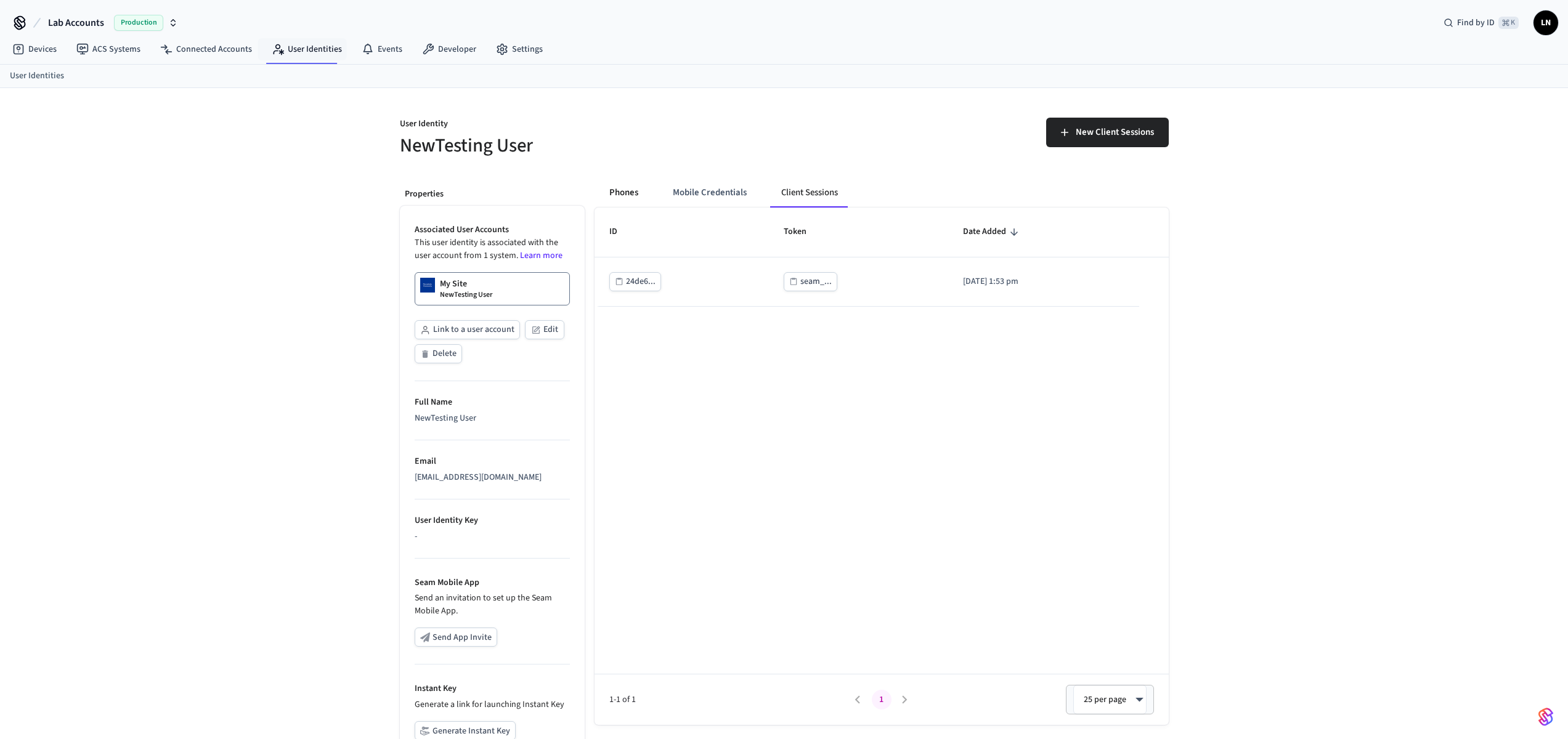
click at [634, 192] on button "Phones" at bounding box center [623, 192] width 49 height 29
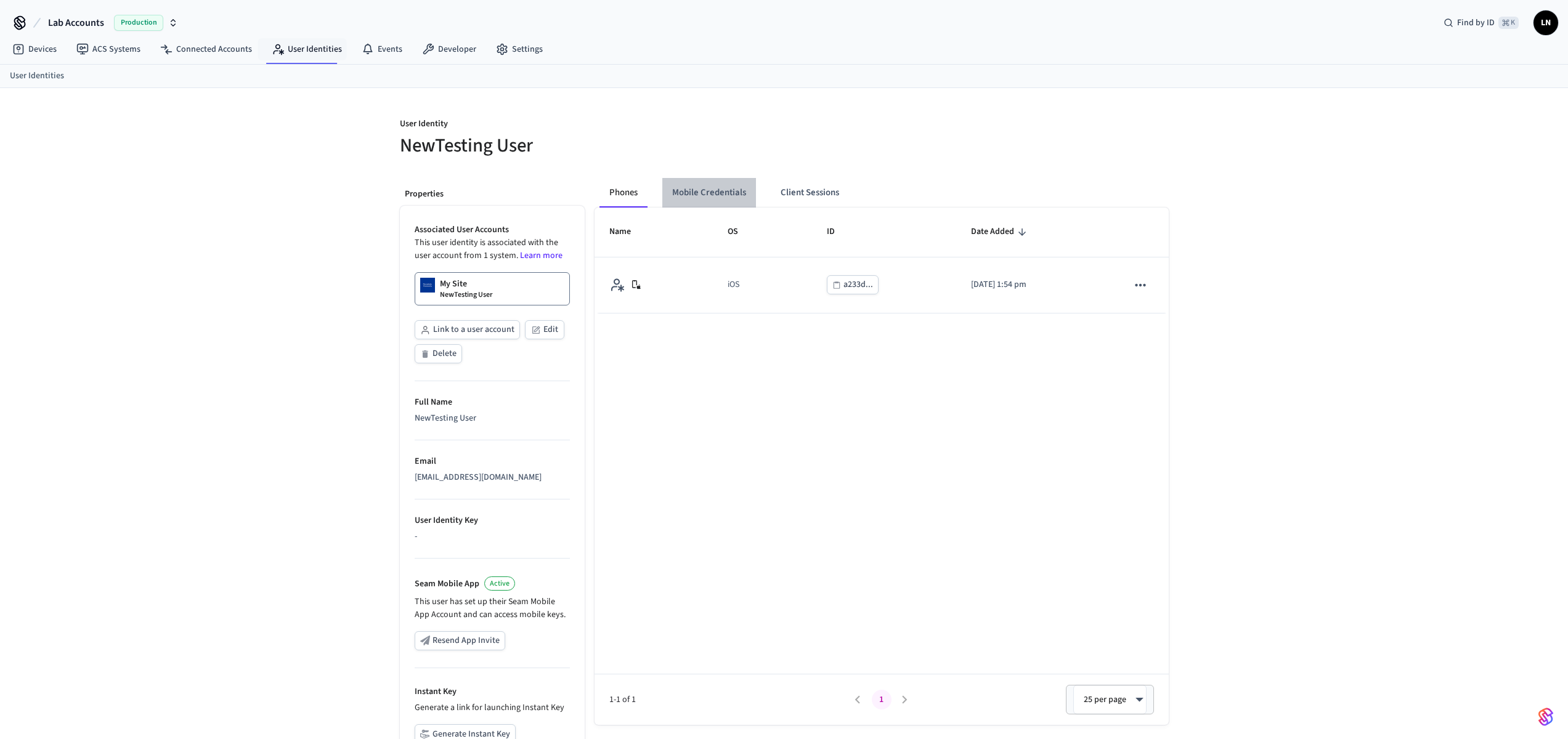
click at [723, 194] on button "Mobile Credentials" at bounding box center [709, 192] width 94 height 29
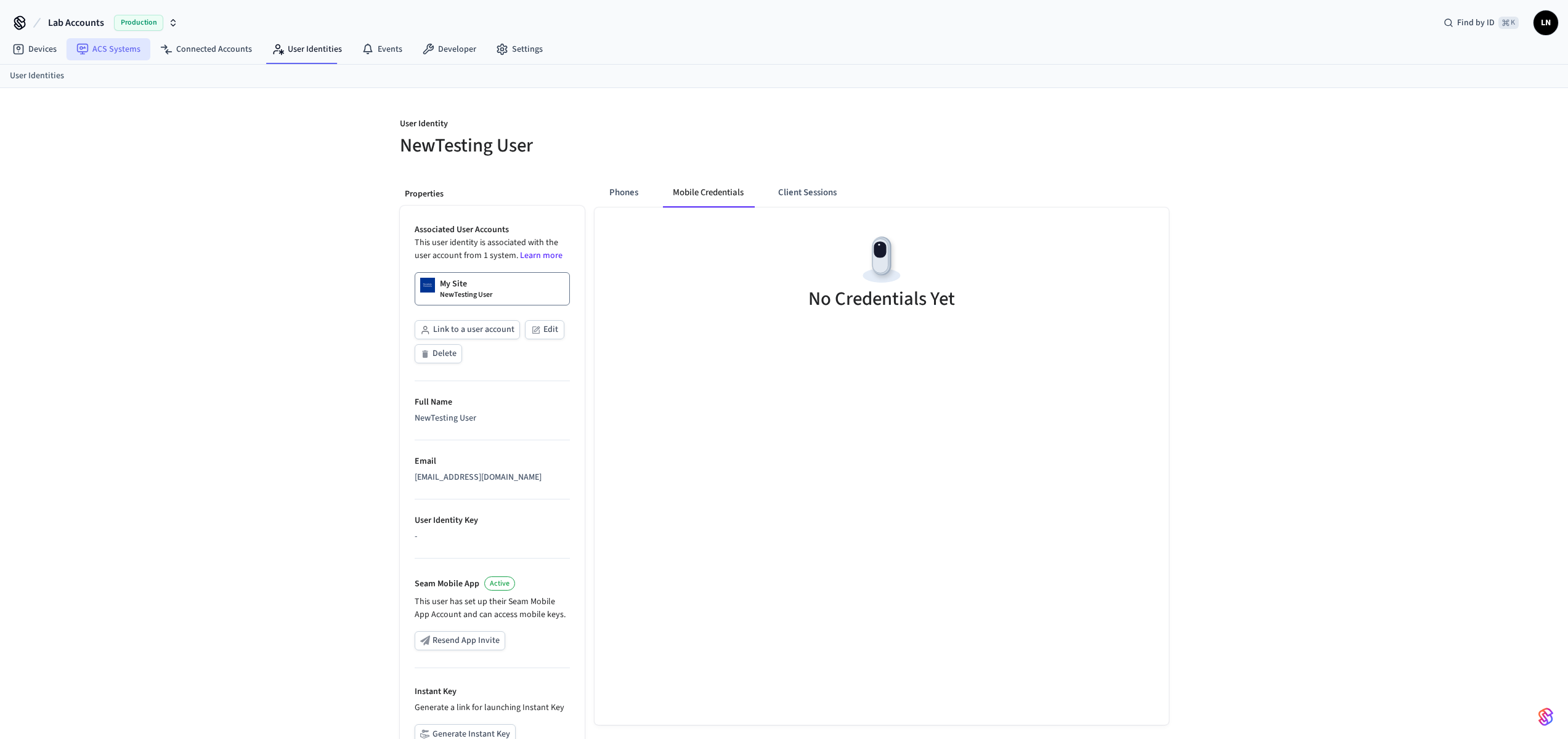
click at [103, 51] on link "ACS Systems" at bounding box center [109, 49] width 84 height 23
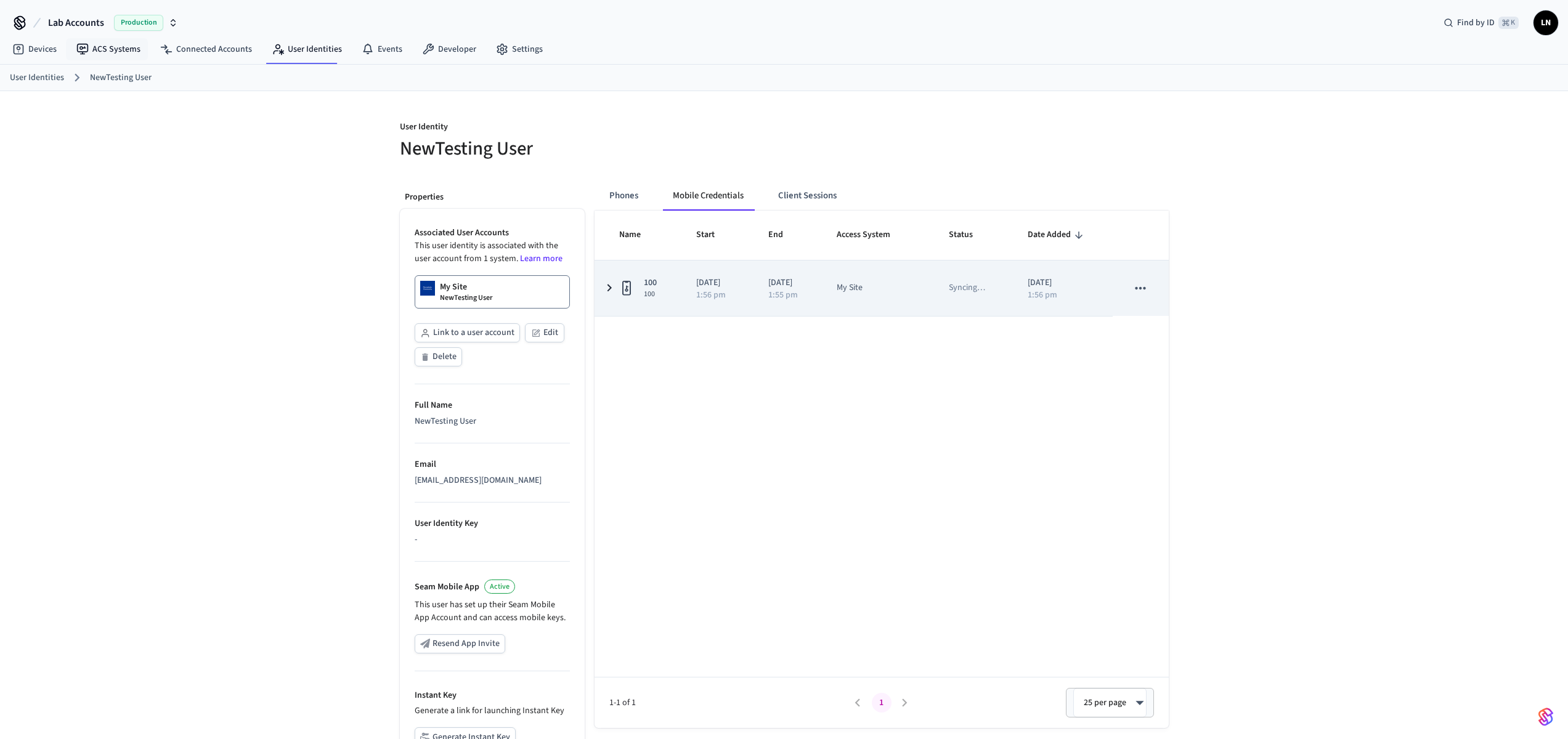
click at [597, 281] on td "100 100" at bounding box center [638, 288] width 87 height 55
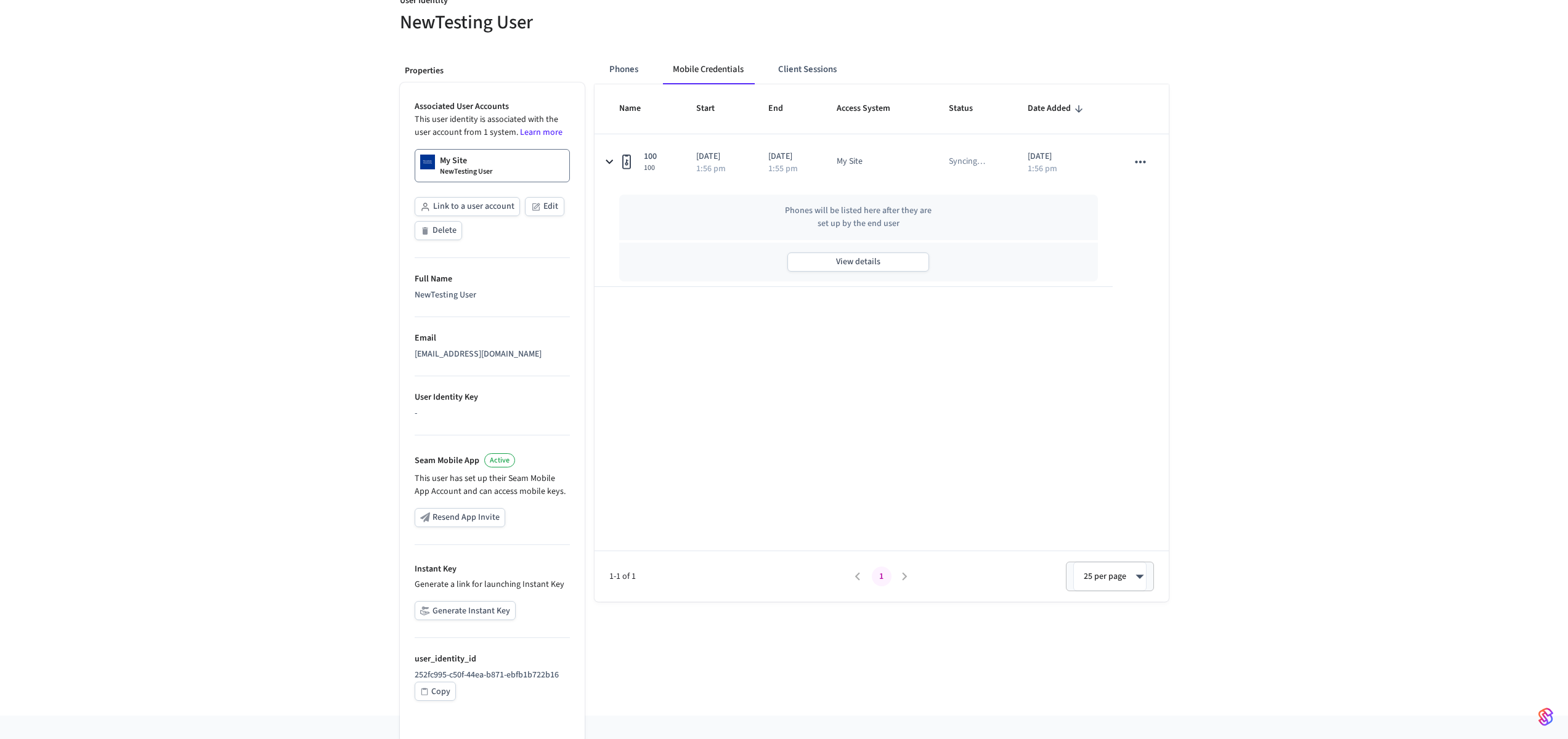
scroll to position [131, 0]
click at [790, 366] on div "Name Start End Access System Status Date Added 100 100 [DATE] 1:56 pm [DATE] 1:…" at bounding box center [881, 339] width 574 height 517
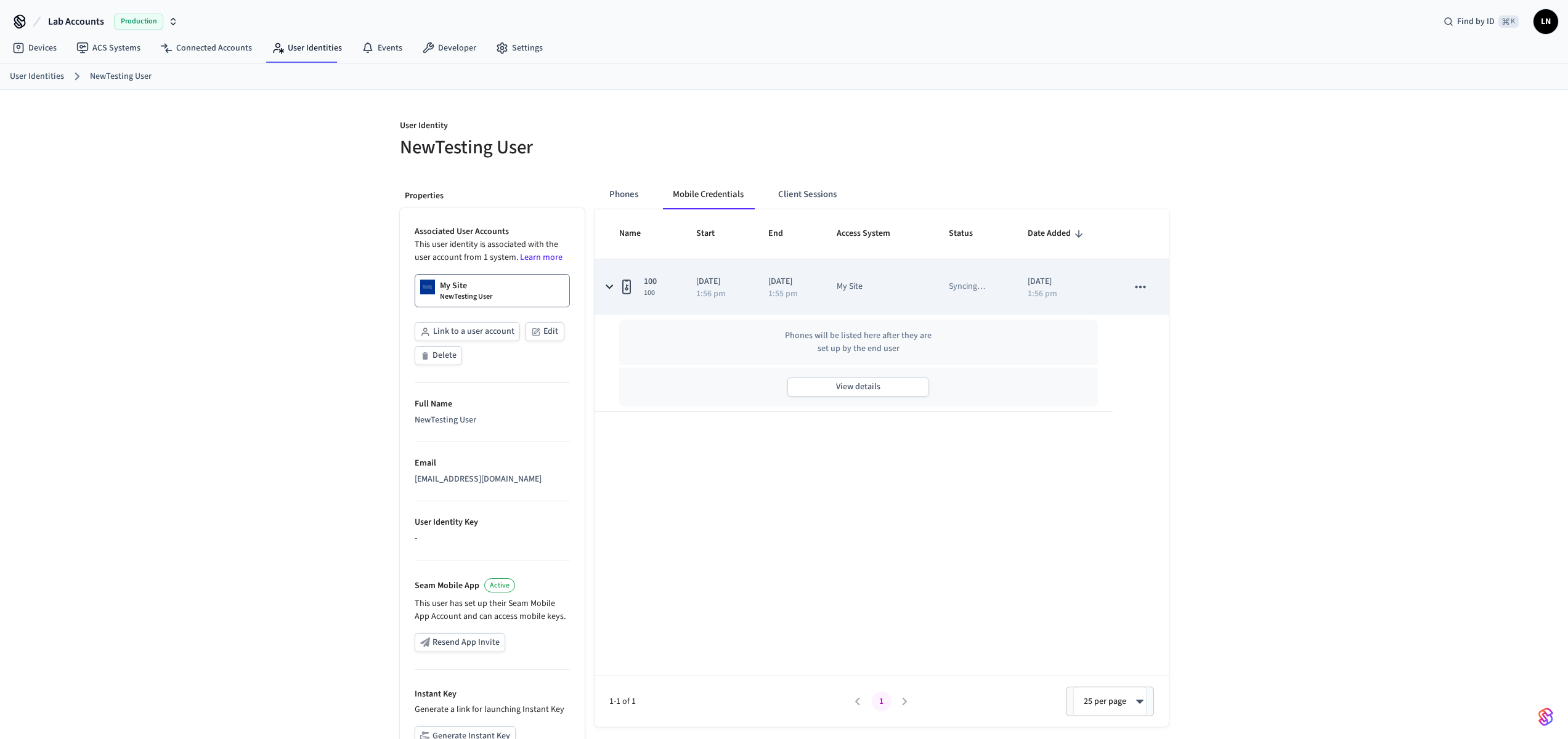
scroll to position [0, 0]
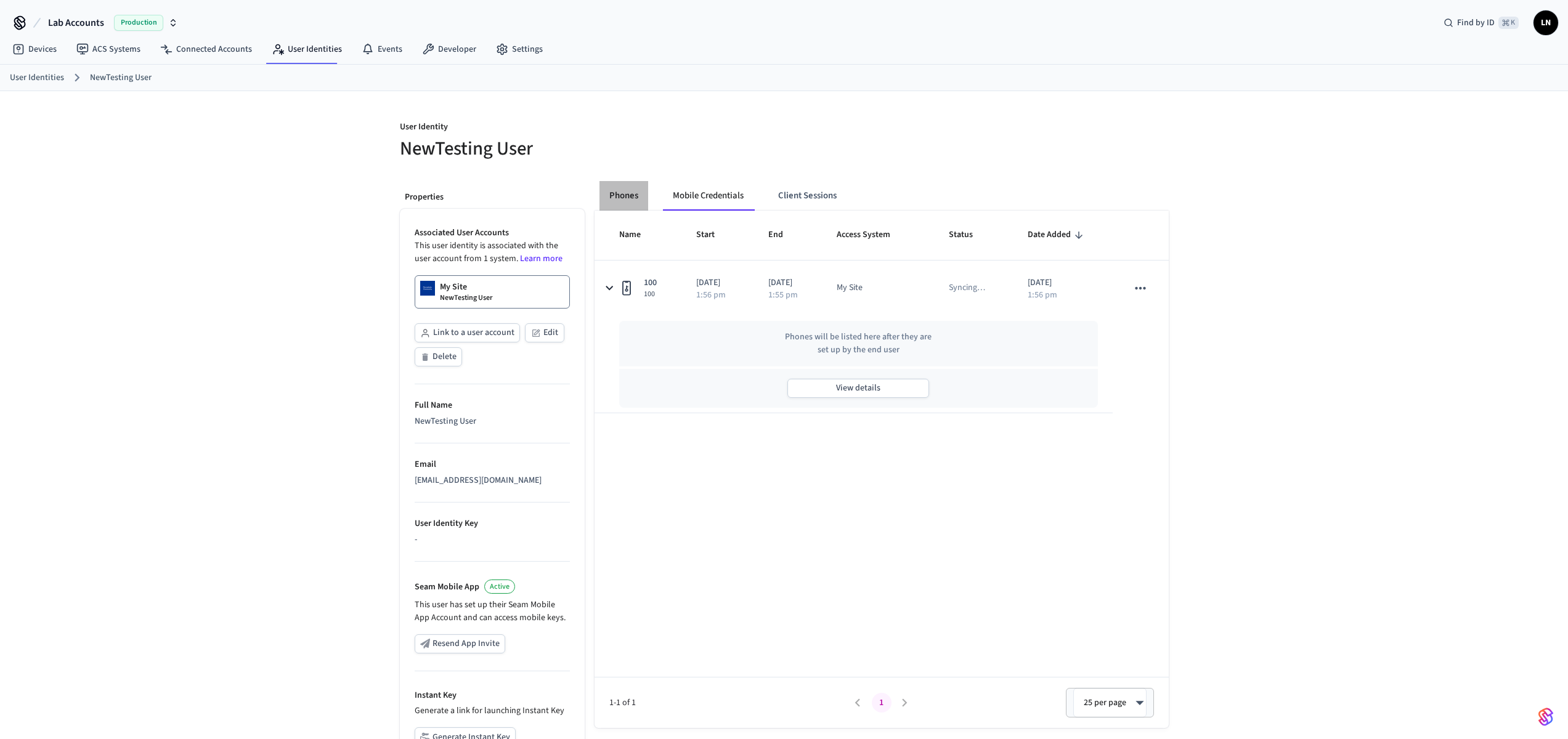
click at [614, 190] on button "Phones" at bounding box center [623, 195] width 49 height 29
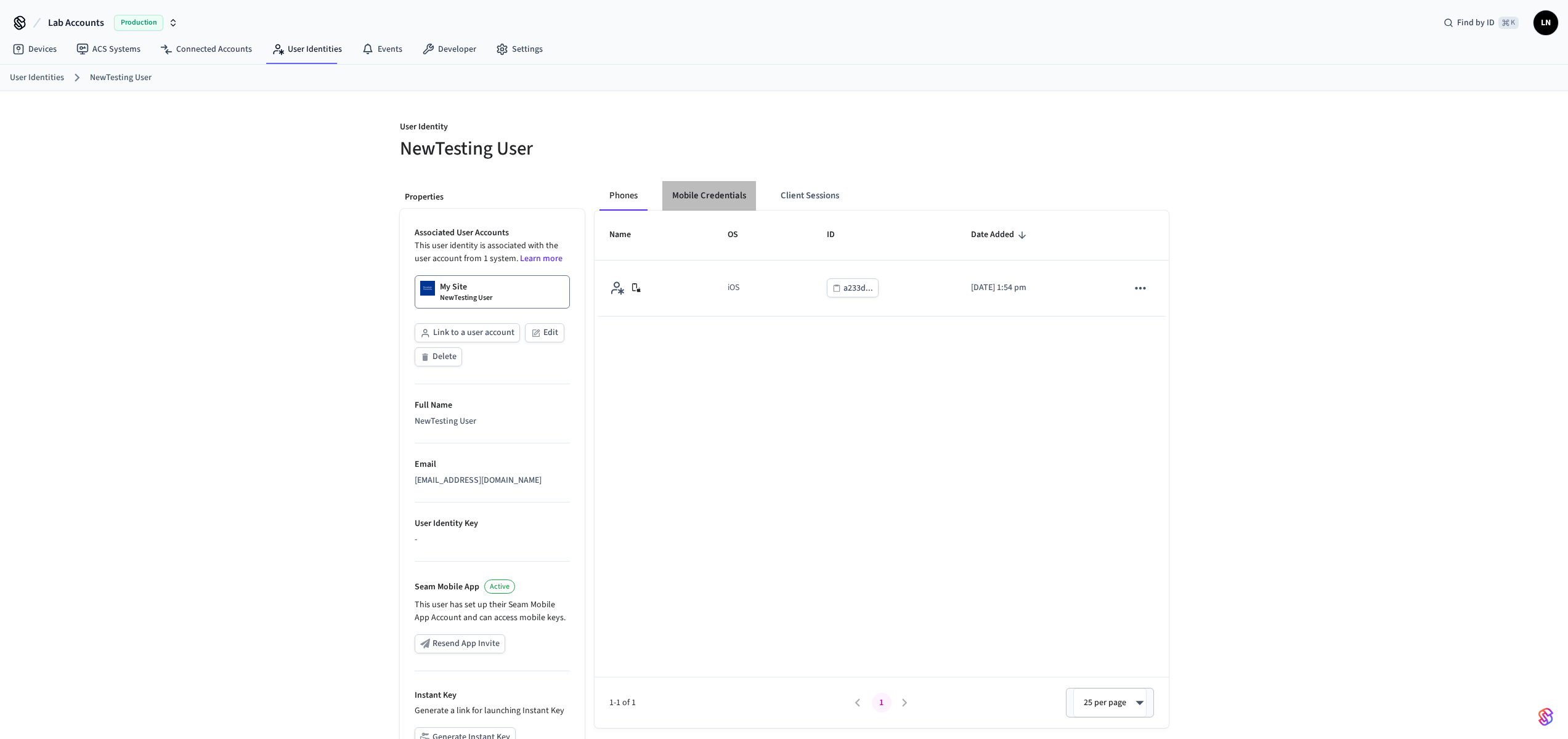
click at [717, 200] on button "Mobile Credentials" at bounding box center [709, 195] width 94 height 29
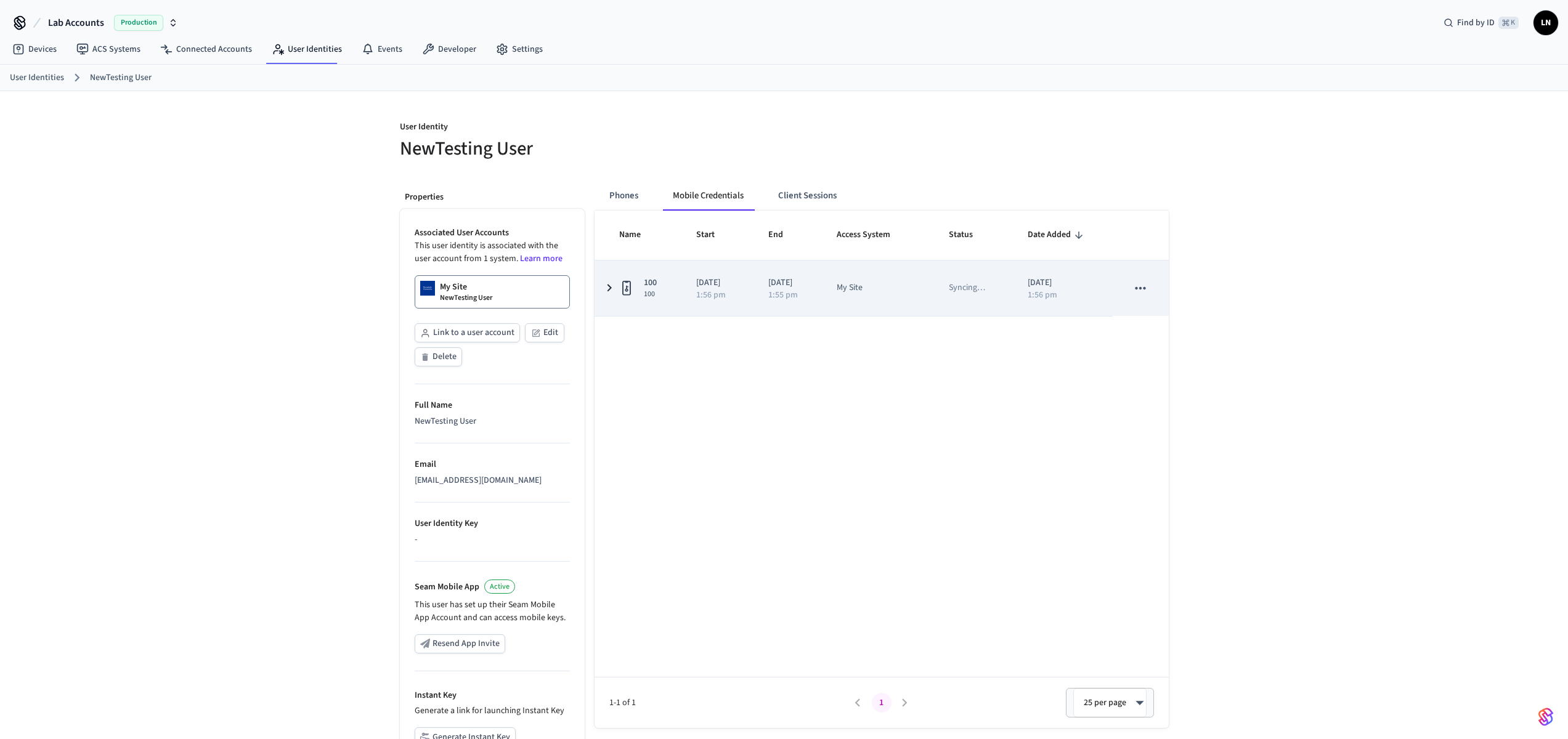
click at [833, 311] on td "My Site" at bounding box center [878, 288] width 112 height 55
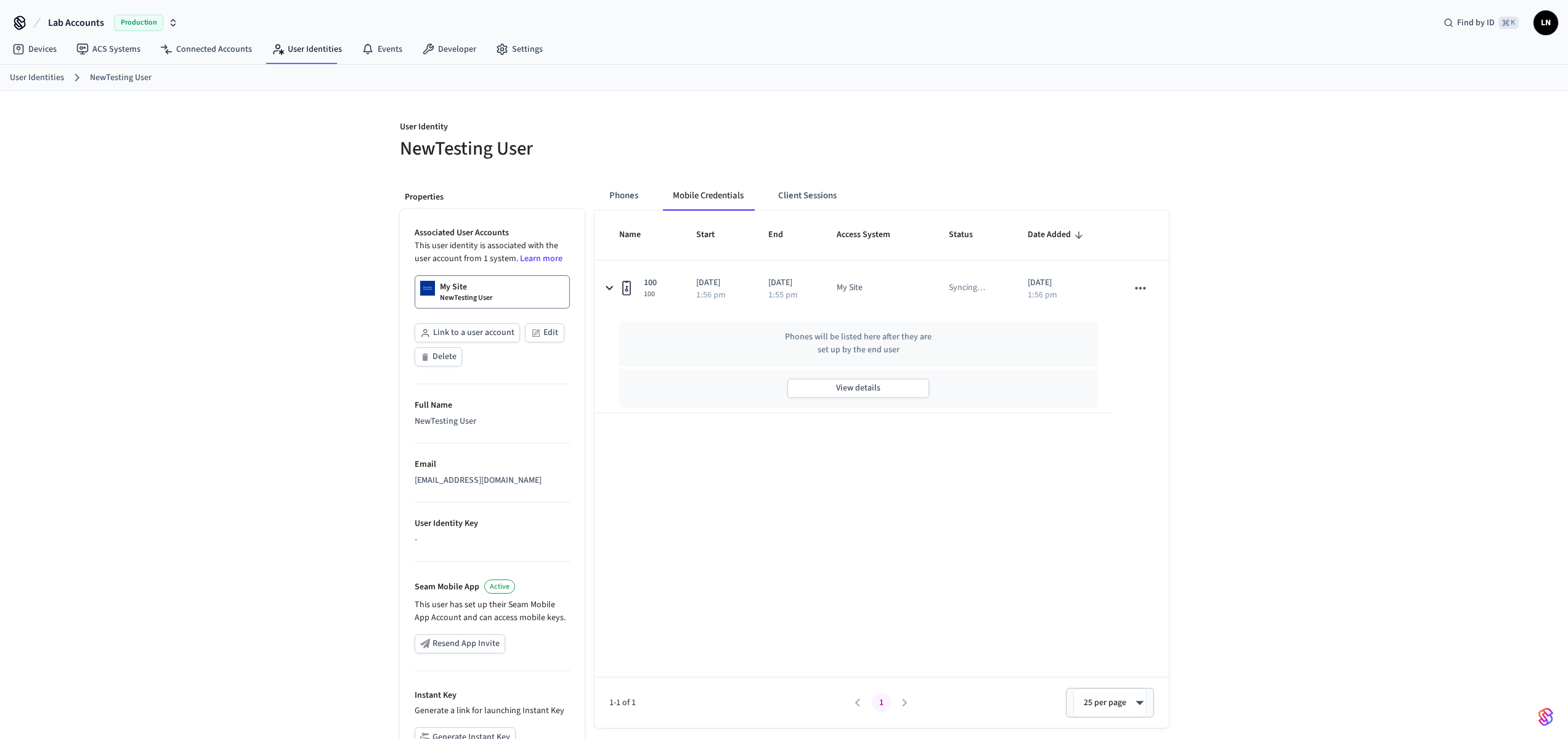
click at [837, 398] on div "View details" at bounding box center [858, 388] width 479 height 38
click at [839, 393] on button "View details" at bounding box center [858, 388] width 141 height 19
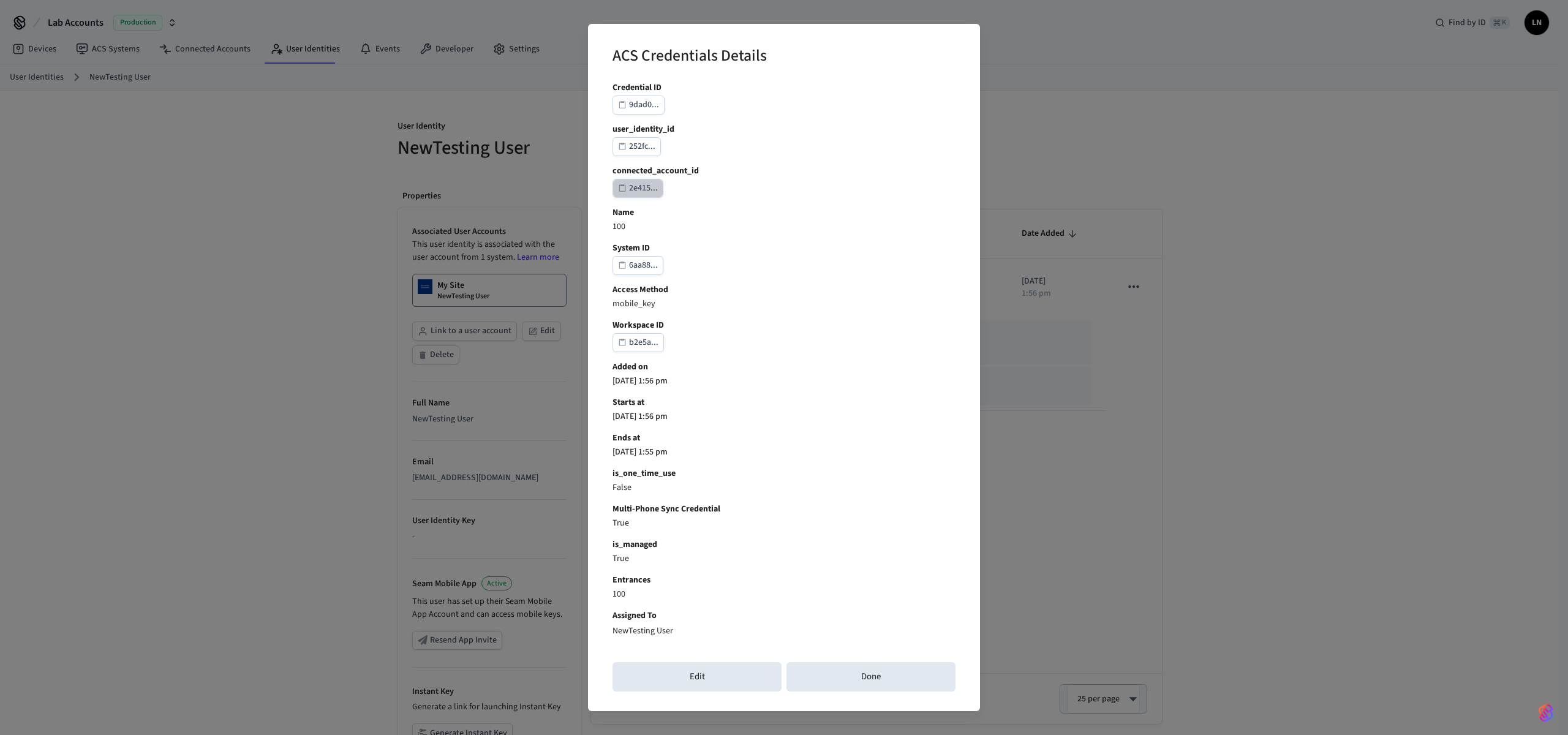
click at [646, 186] on div "2e415..." at bounding box center [643, 188] width 29 height 15
click at [883, 668] on button "Done" at bounding box center [870, 677] width 169 height 29
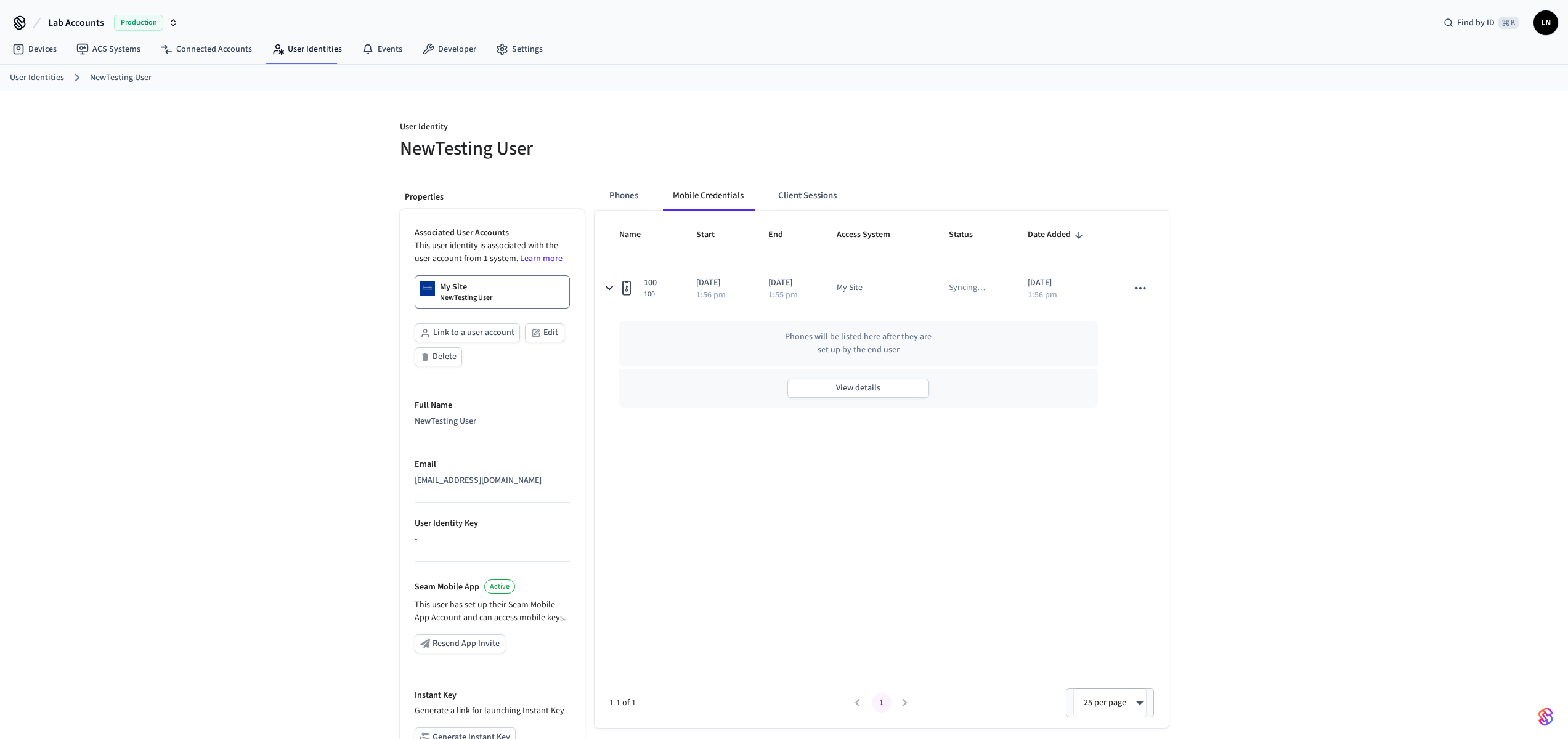
click at [443, 289] on p "My Site" at bounding box center [453, 287] width 27 height 13
click at [781, 127] on div at bounding box center [972, 134] width 392 height 55
